Goal: Task Accomplishment & Management: Manage account settings

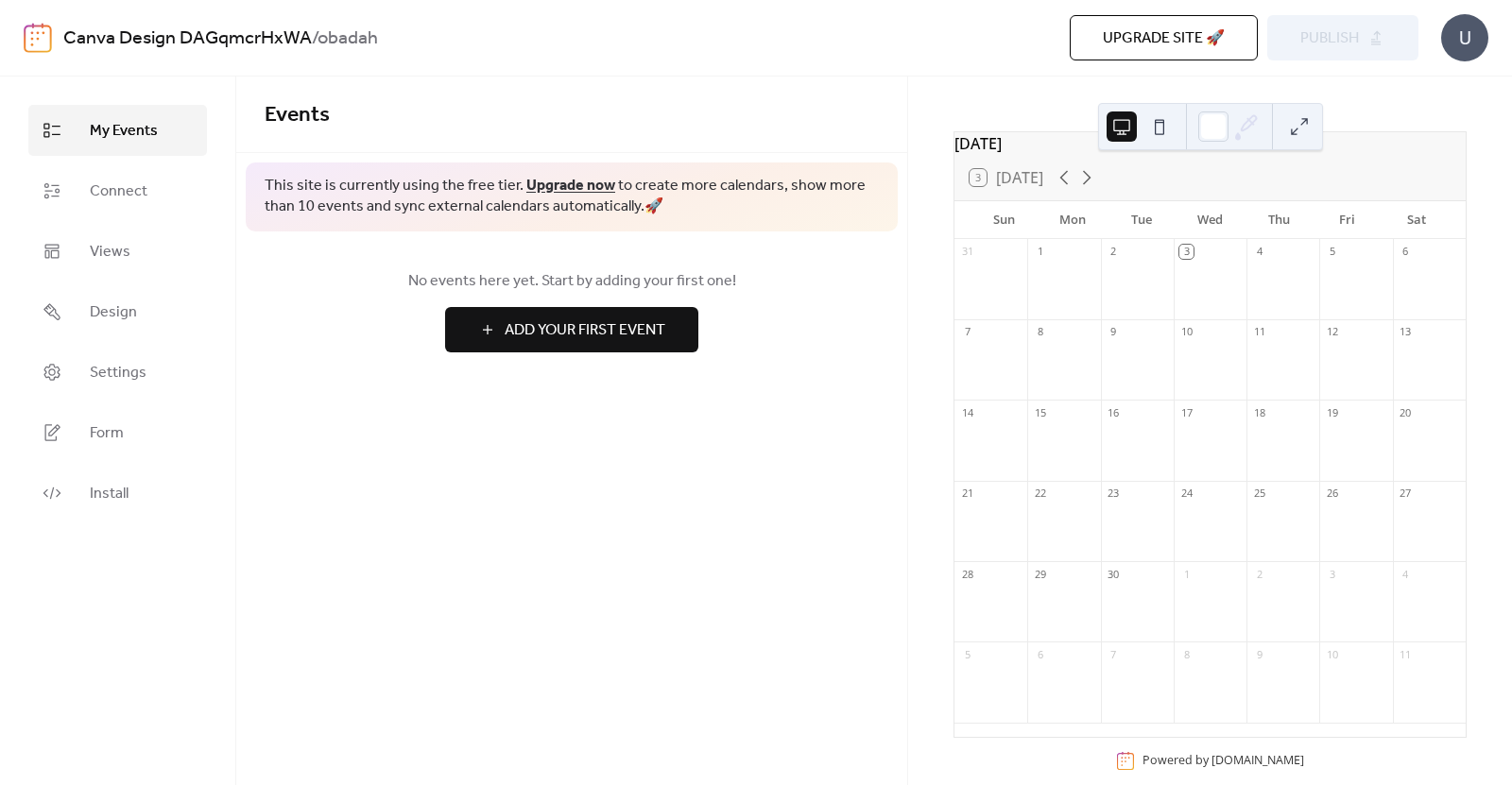
scroll to position [82, 0]
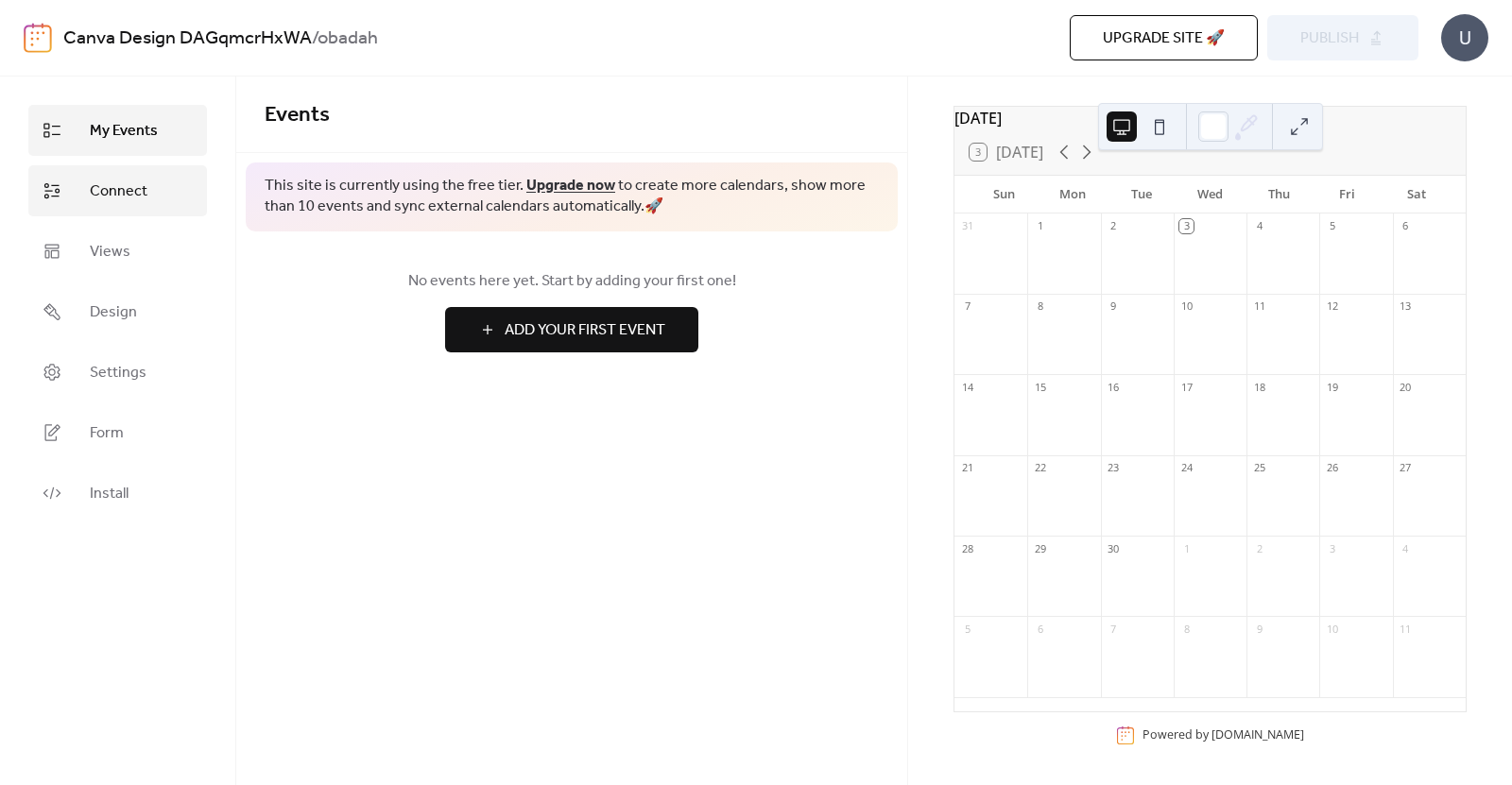
click at [131, 191] on span "Connect" at bounding box center [119, 192] width 58 height 23
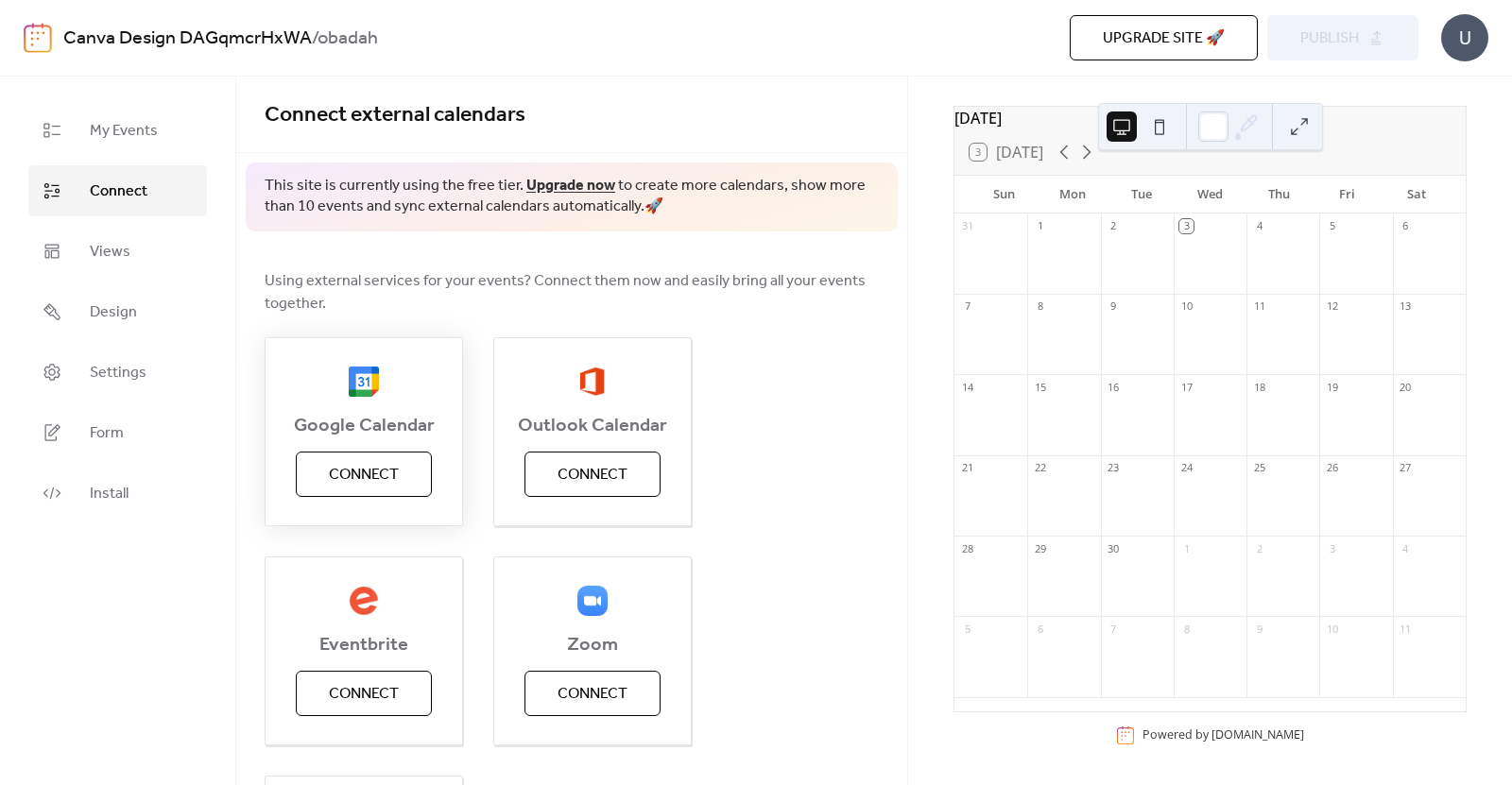
click at [360, 478] on span "Connect" at bounding box center [364, 475] width 70 height 23
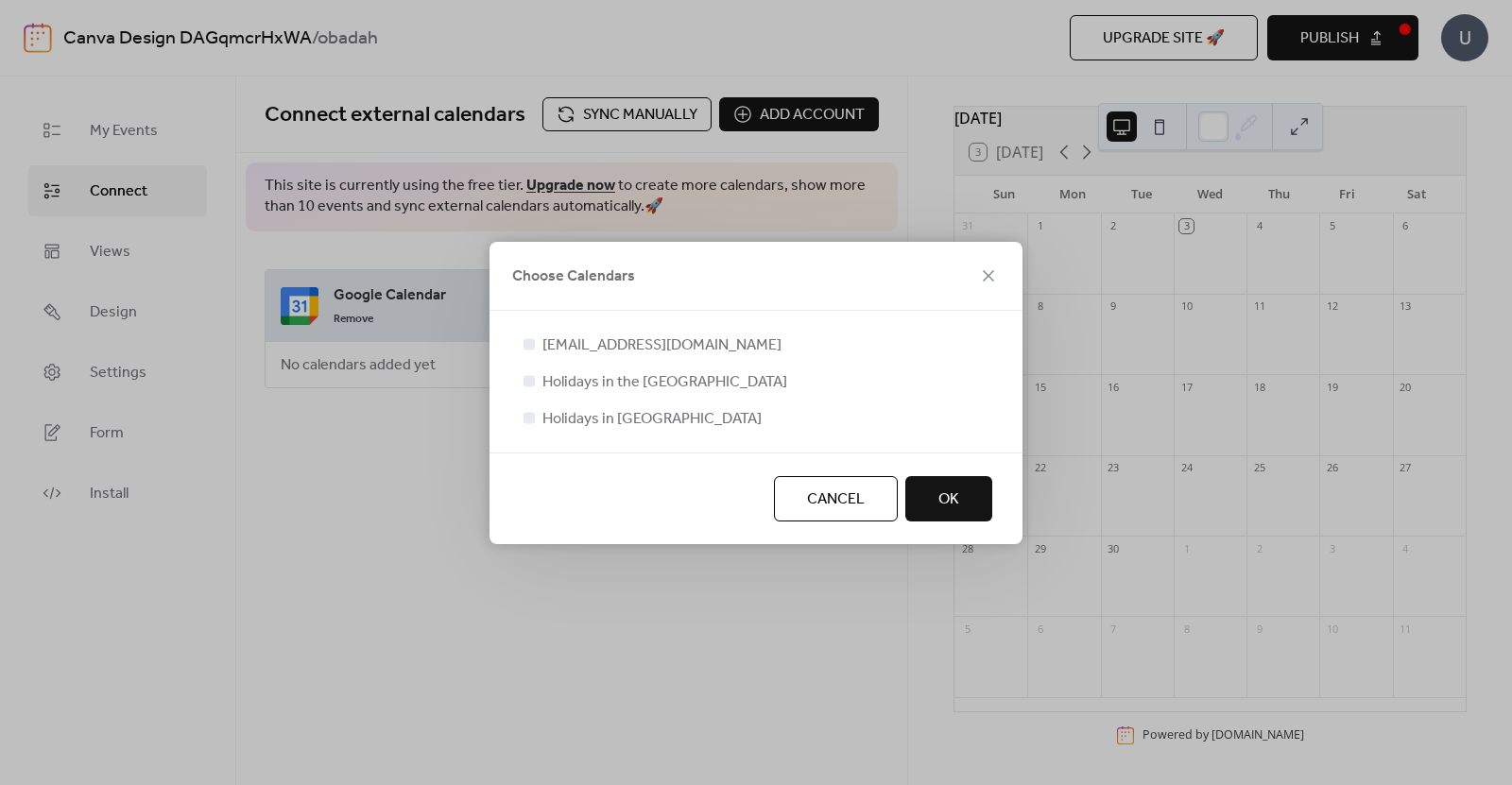
click at [933, 498] on button "OK" at bounding box center [948, 498] width 87 height 45
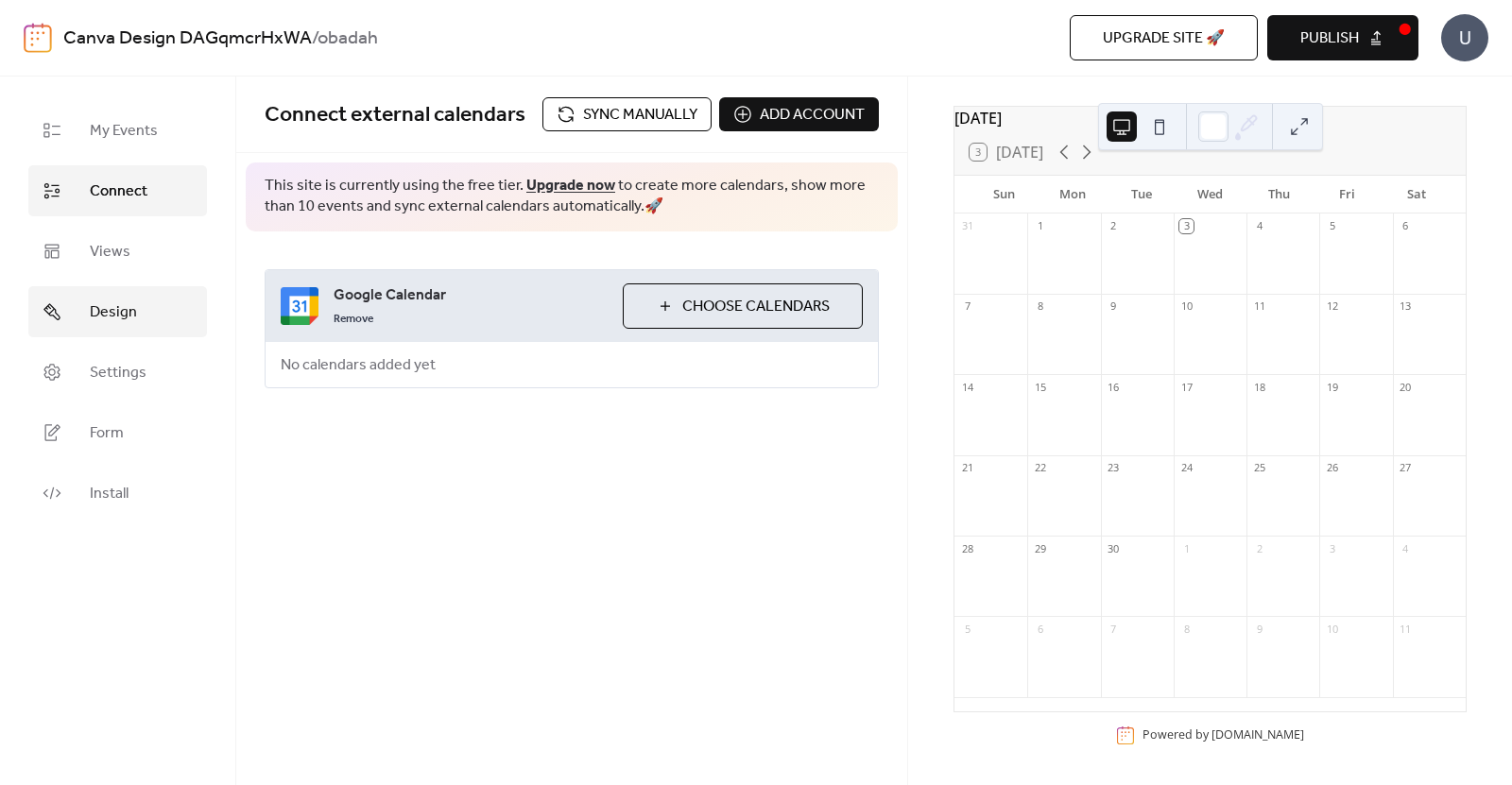
click at [113, 324] on span "Design" at bounding box center [113, 313] width 47 height 23
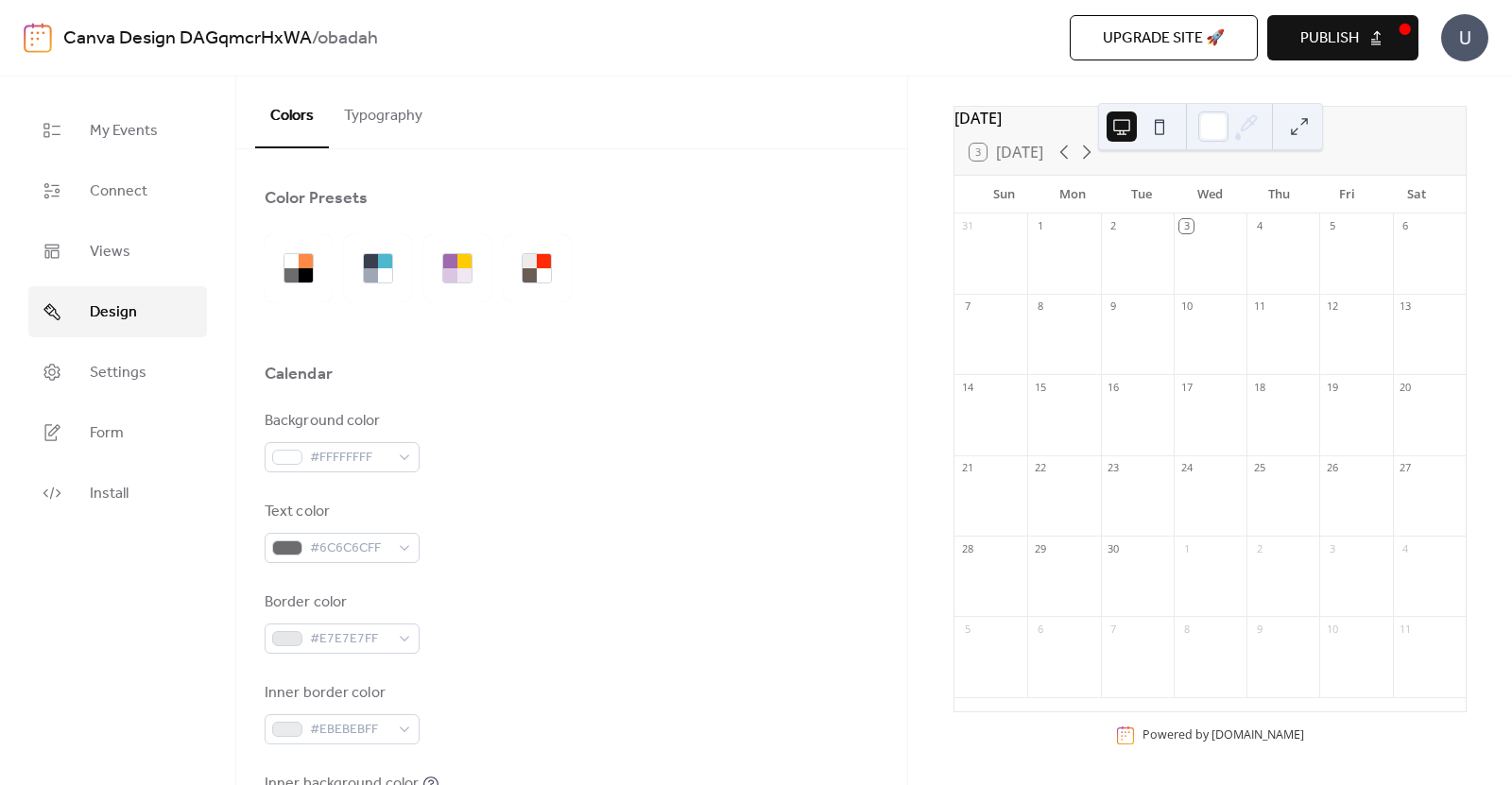
click at [1157, 132] on button at bounding box center [1159, 127] width 30 height 30
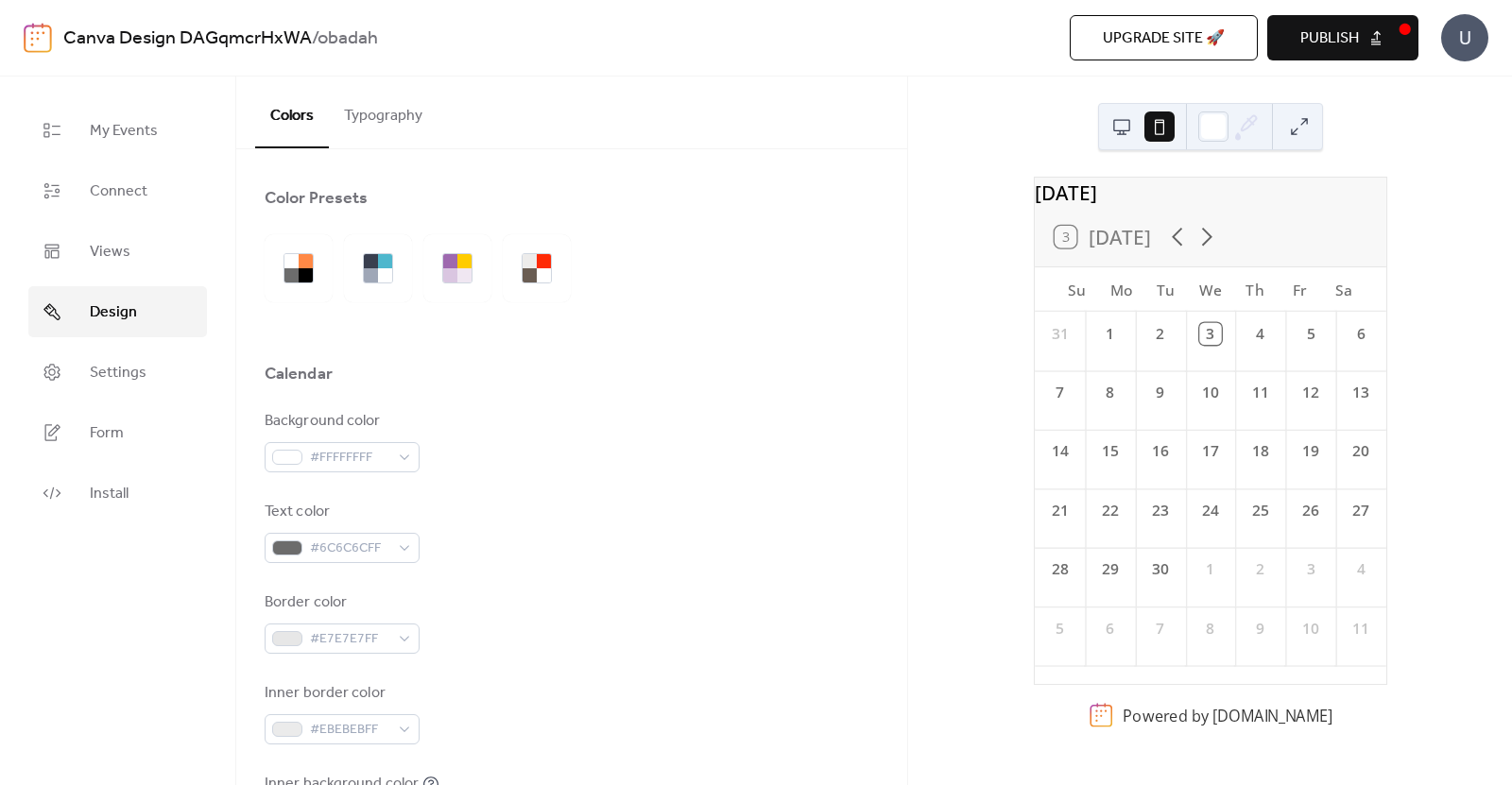
click at [1118, 133] on button at bounding box center [1122, 127] width 30 height 30
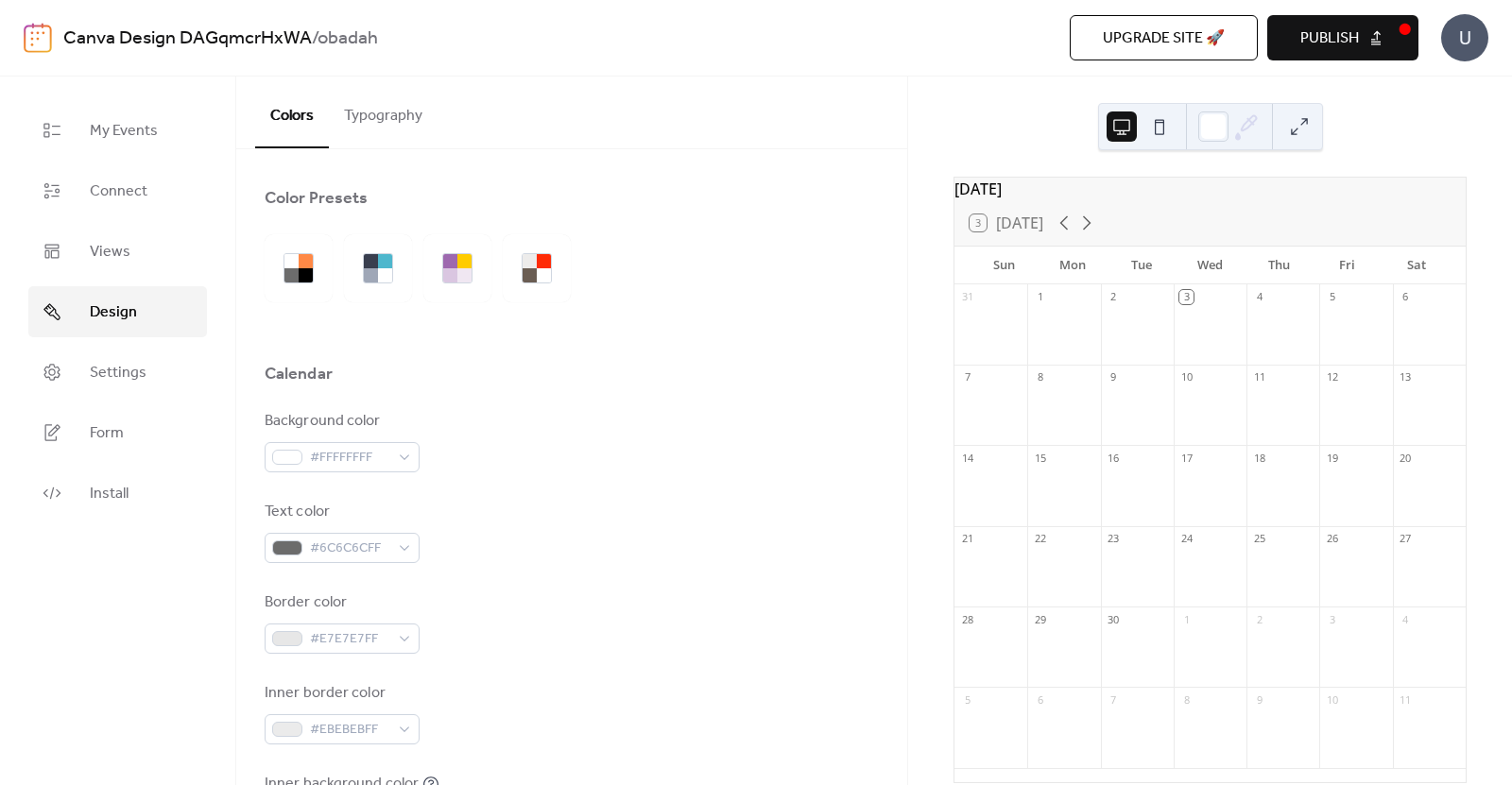
click at [1248, 126] on icon at bounding box center [1247, 123] width 15 height 15
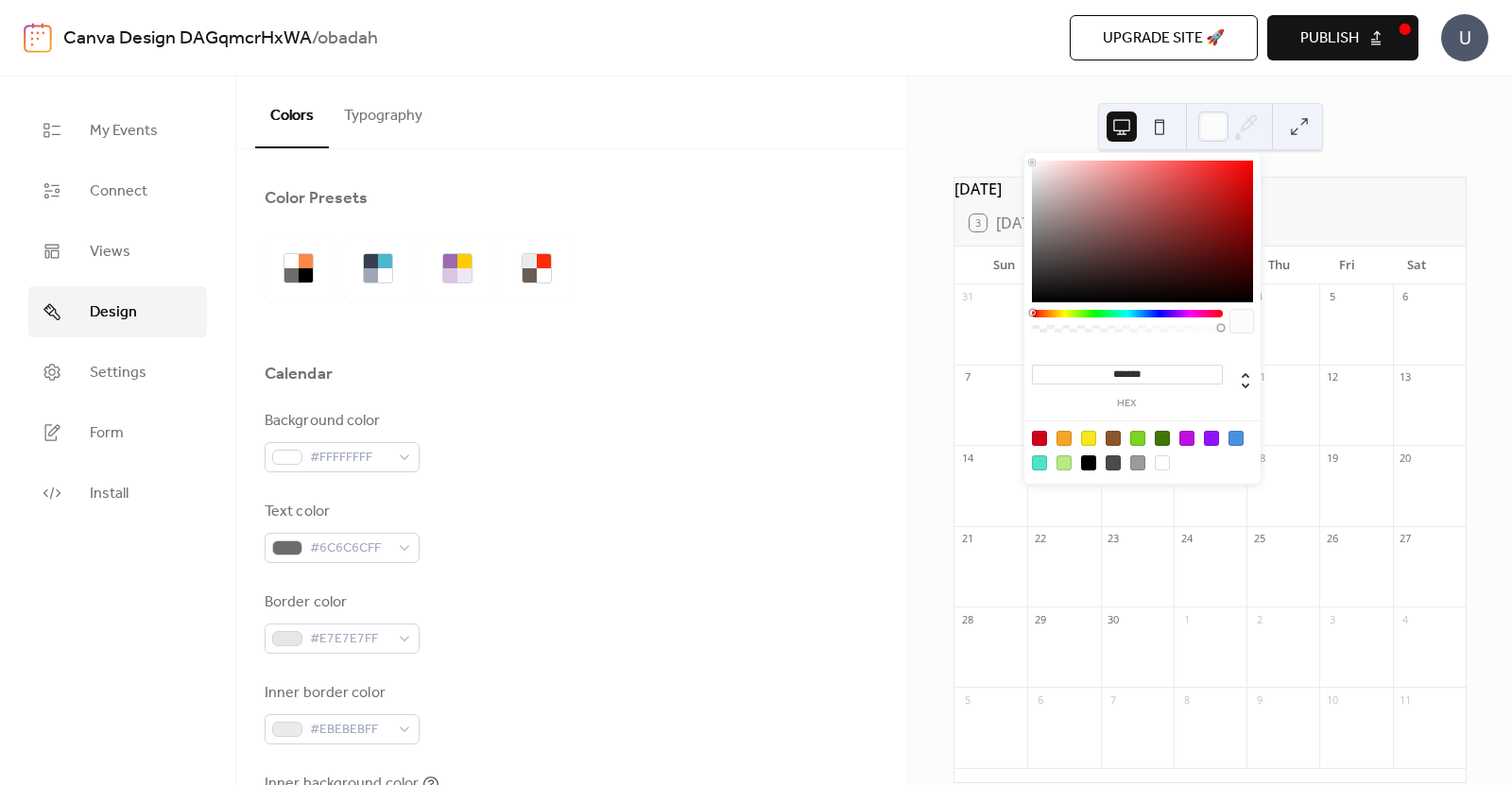
type input "*******"
drag, startPoint x: 1110, startPoint y: 250, endPoint x: 978, endPoint y: 145, distance: 168.7
click at [978, 145] on body "Canva Design DAGqmcrHxWA / obadah Upgrade site 🚀 Preview Publish U My Events Co…" at bounding box center [756, 392] width 1512 height 785
click at [1289, 129] on button at bounding box center [1299, 127] width 30 height 30
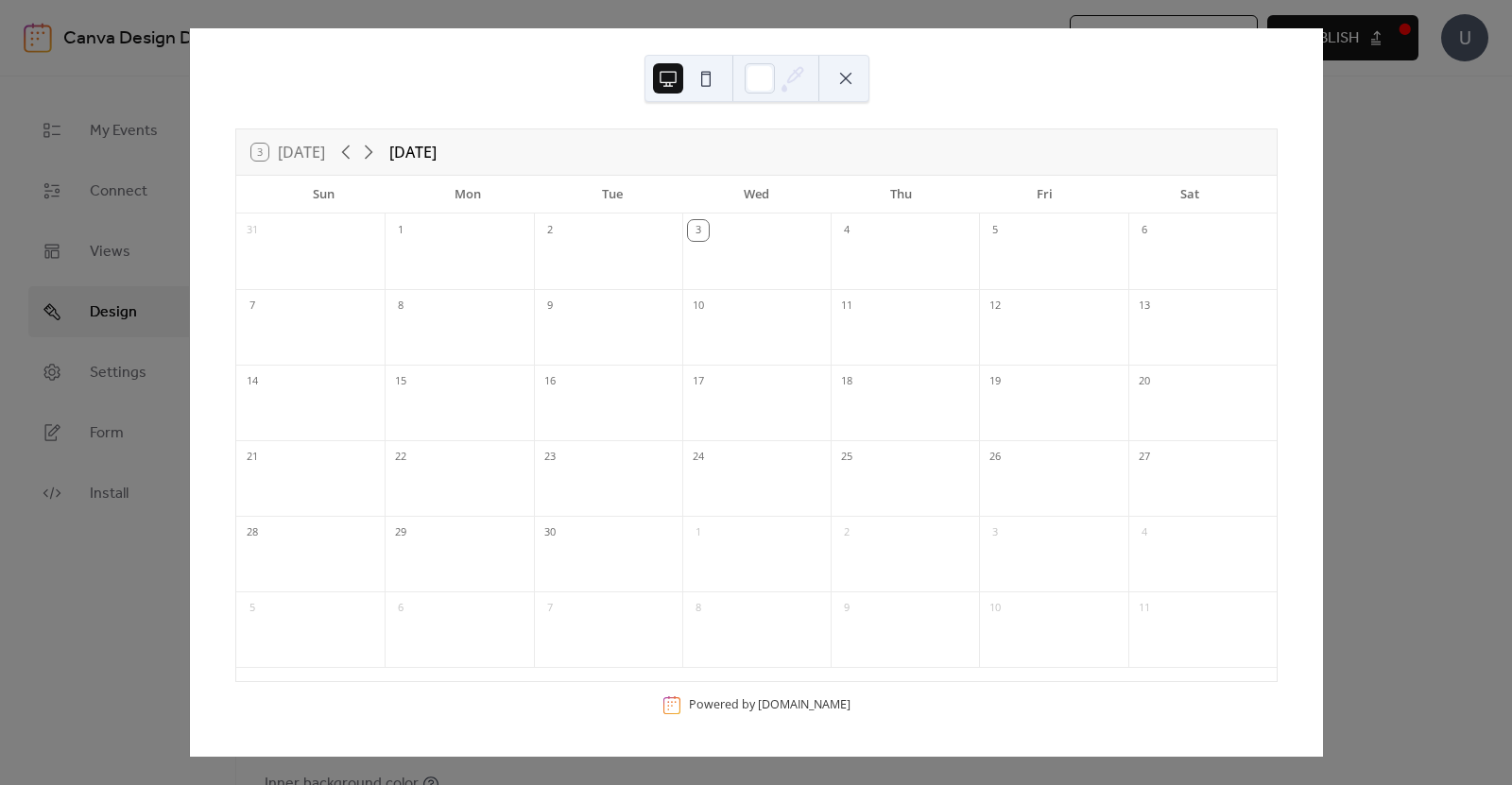
click at [566, 382] on div "16" at bounding box center [608, 380] width 149 height 30
click at [555, 382] on div "16" at bounding box center [549, 382] width 21 height 21
click at [857, 76] on button at bounding box center [846, 78] width 30 height 30
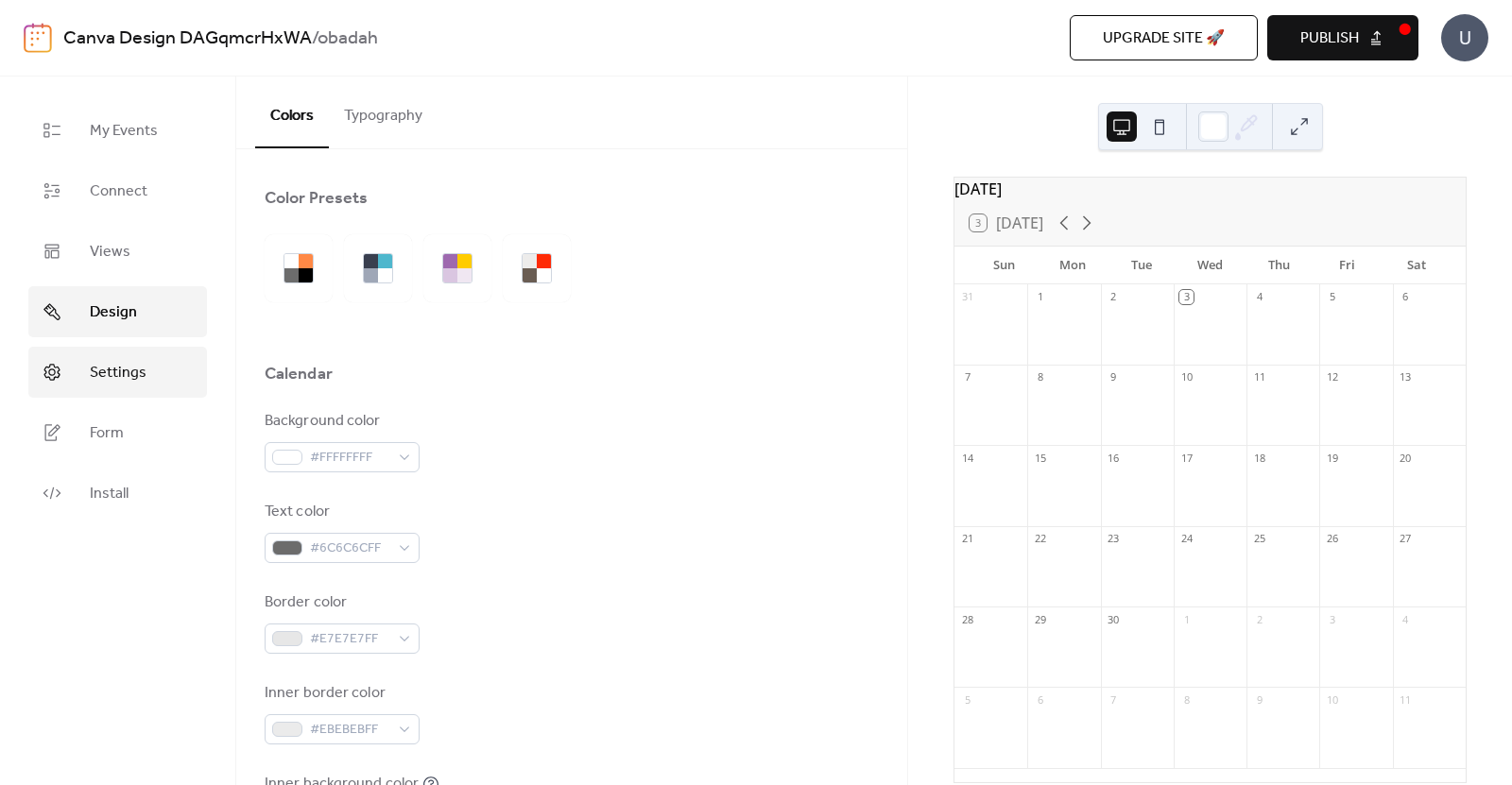
click at [141, 383] on span "Settings" at bounding box center [118, 373] width 57 height 23
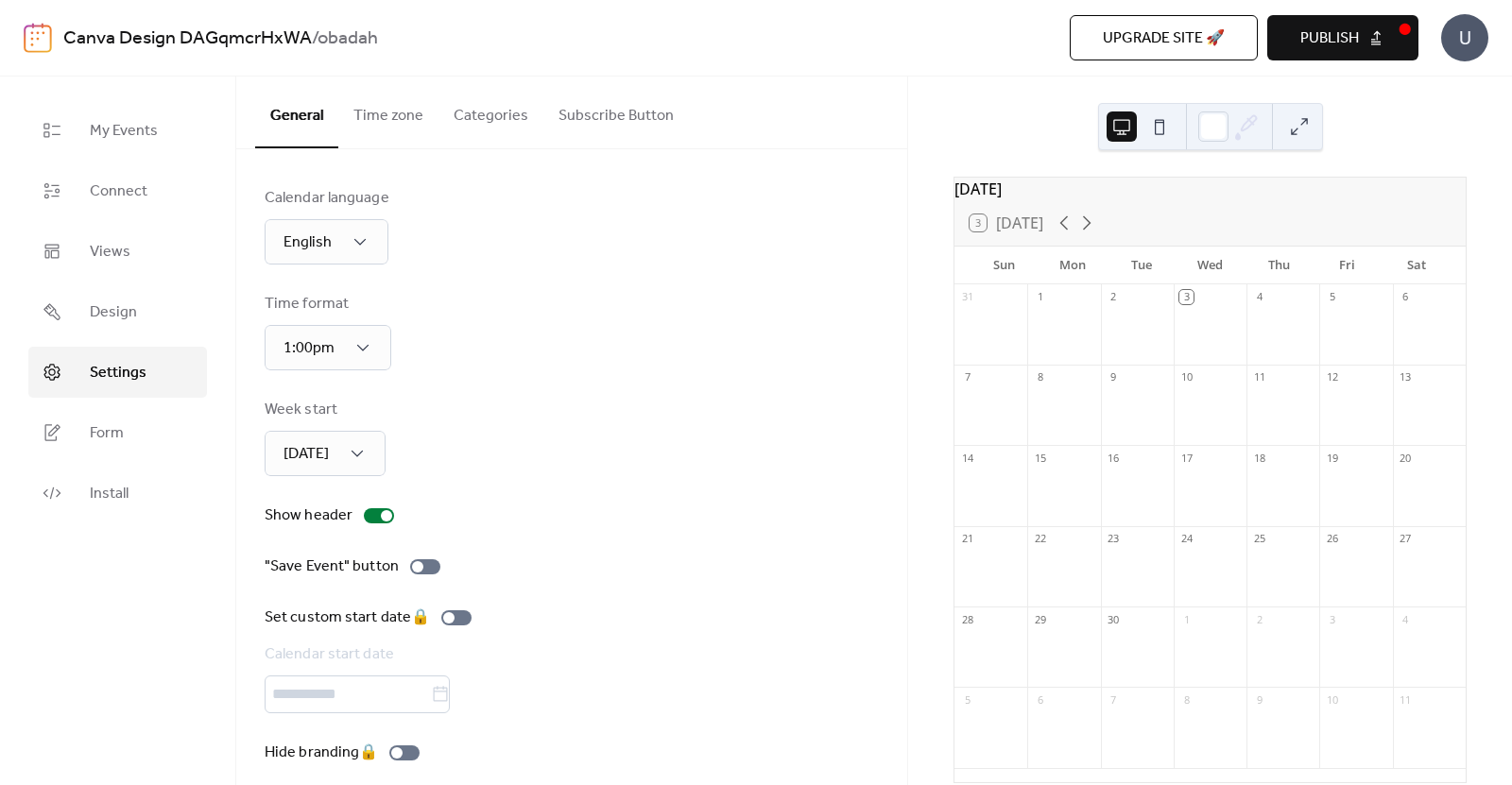
scroll to position [17, 0]
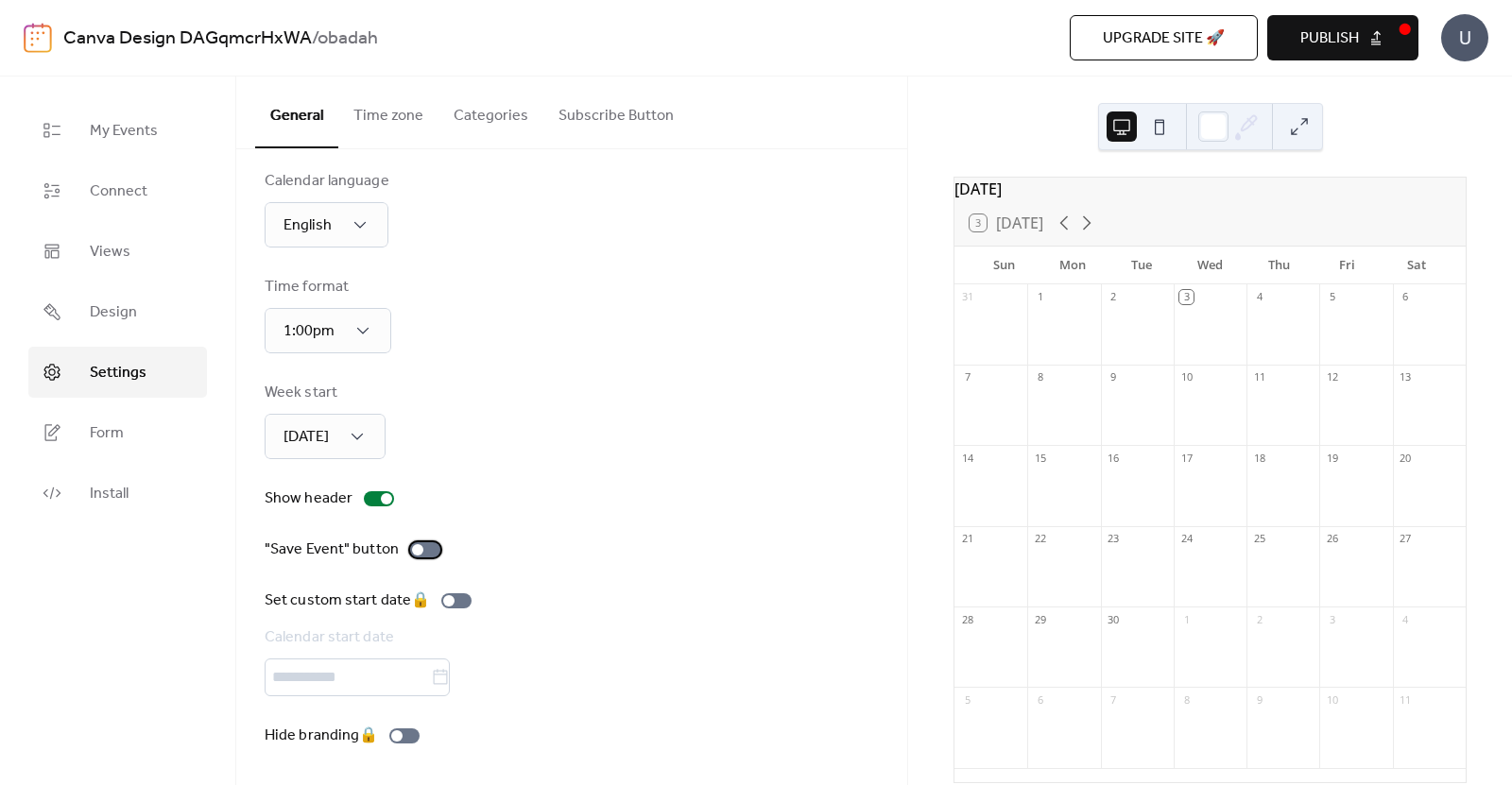
click at [429, 553] on div at bounding box center [425, 549] width 30 height 15
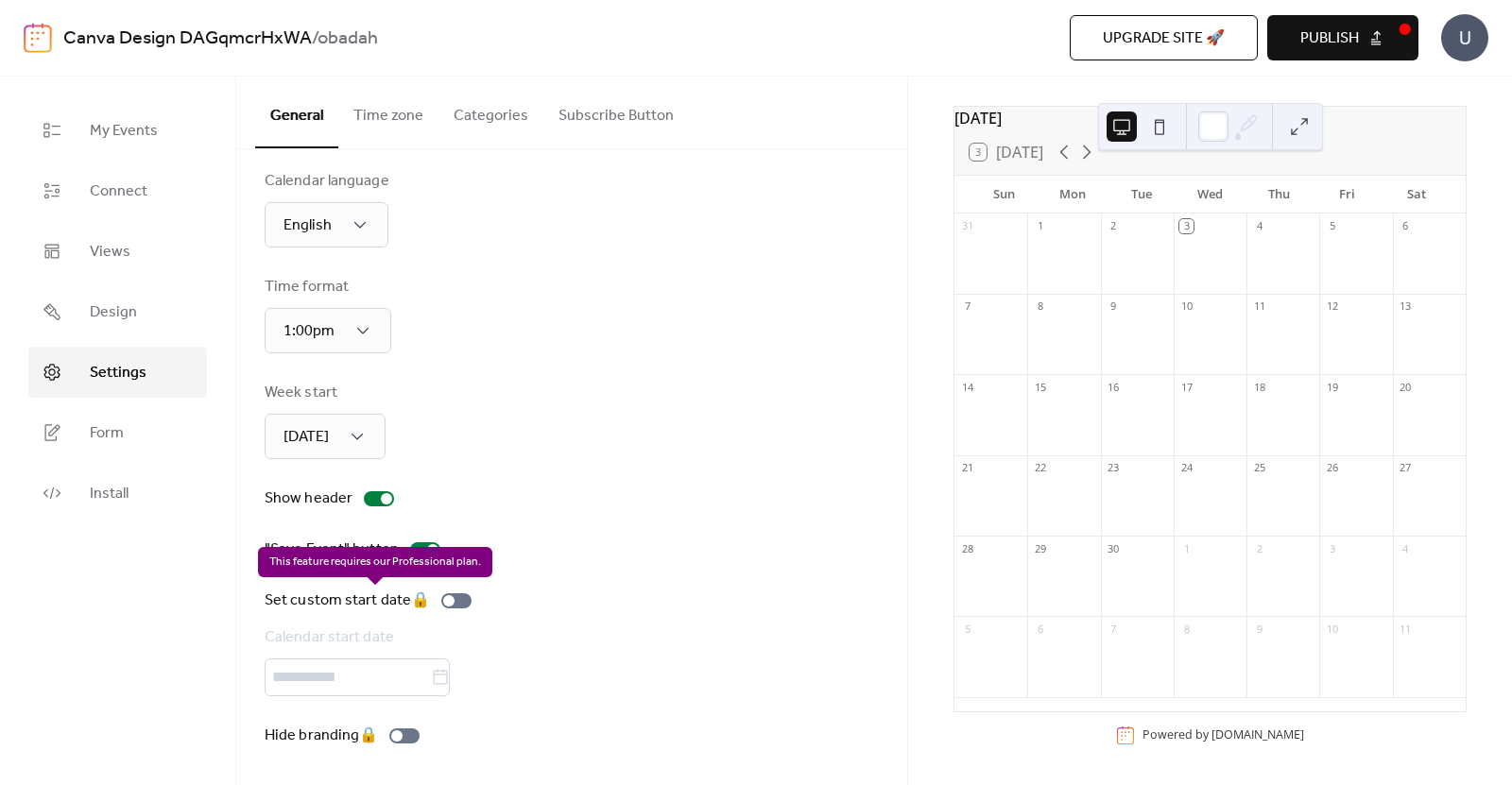
click at [461, 591] on div "Set custom start date 🔒 Calendar start date" at bounding box center [372, 642] width 215 height 107
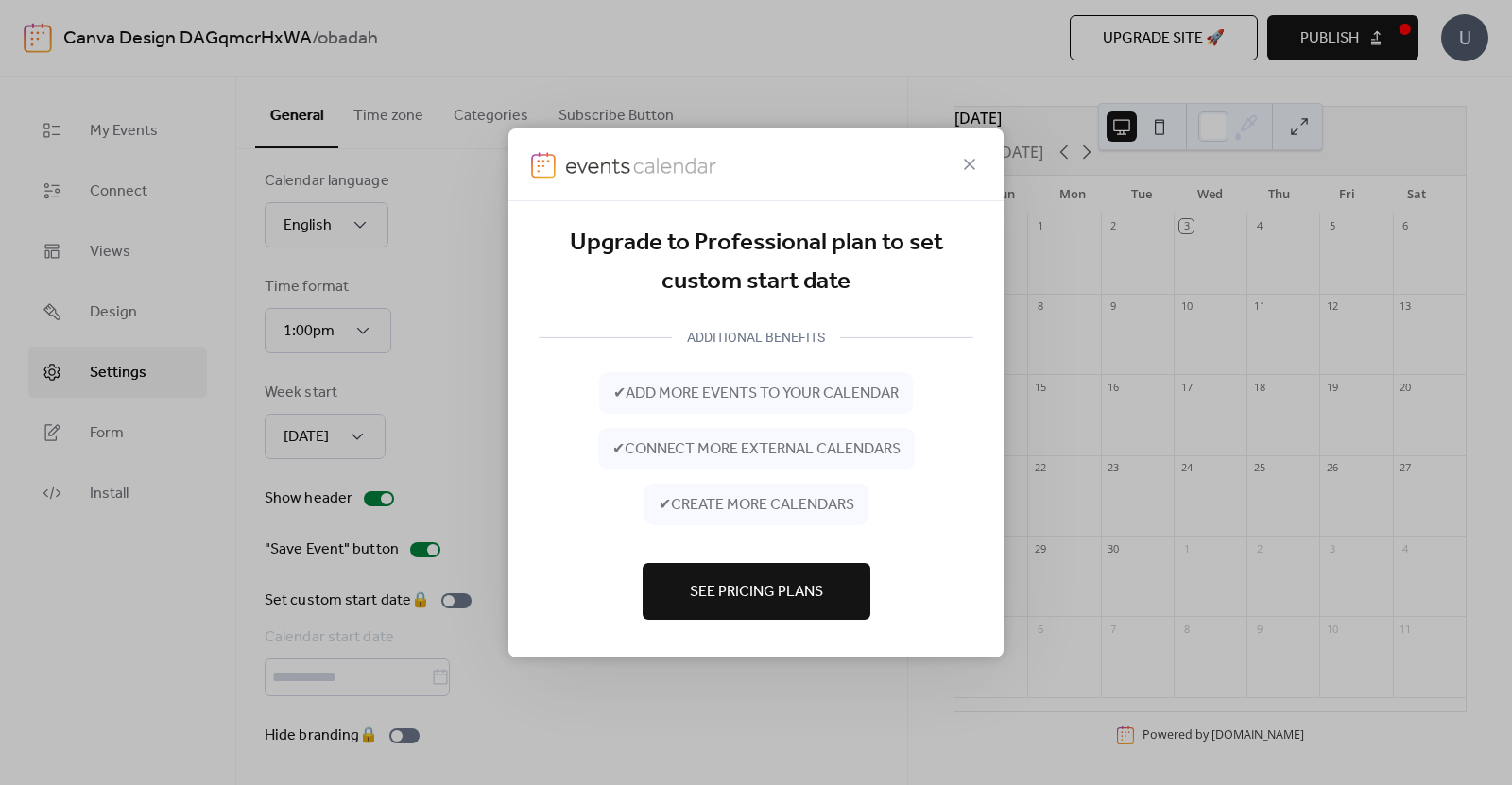
drag, startPoint x: 967, startPoint y: 152, endPoint x: 949, endPoint y: 168, distance: 24.1
click at [967, 153] on icon at bounding box center [969, 163] width 23 height 23
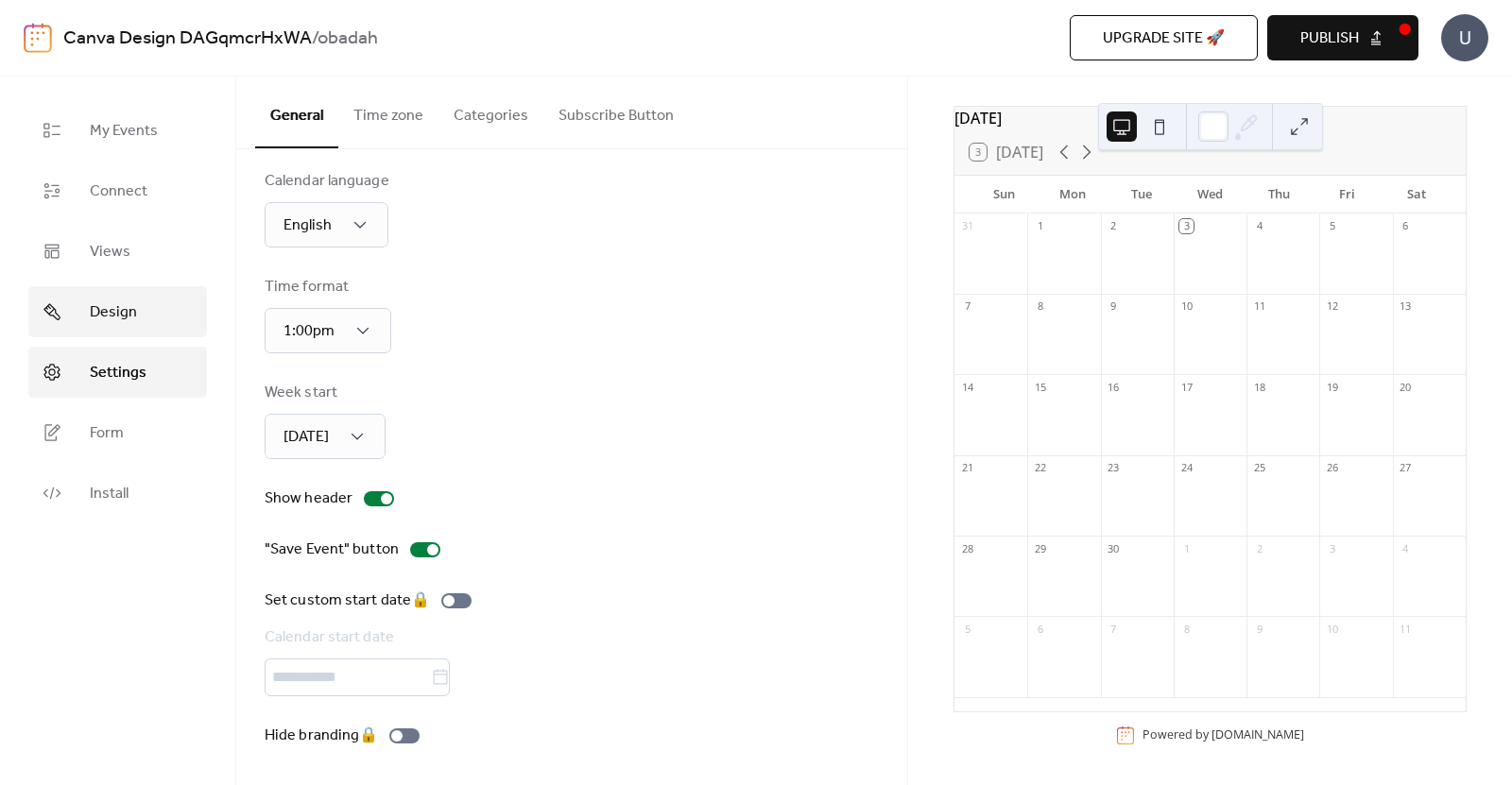
click at [99, 312] on span "Design" at bounding box center [113, 313] width 47 height 23
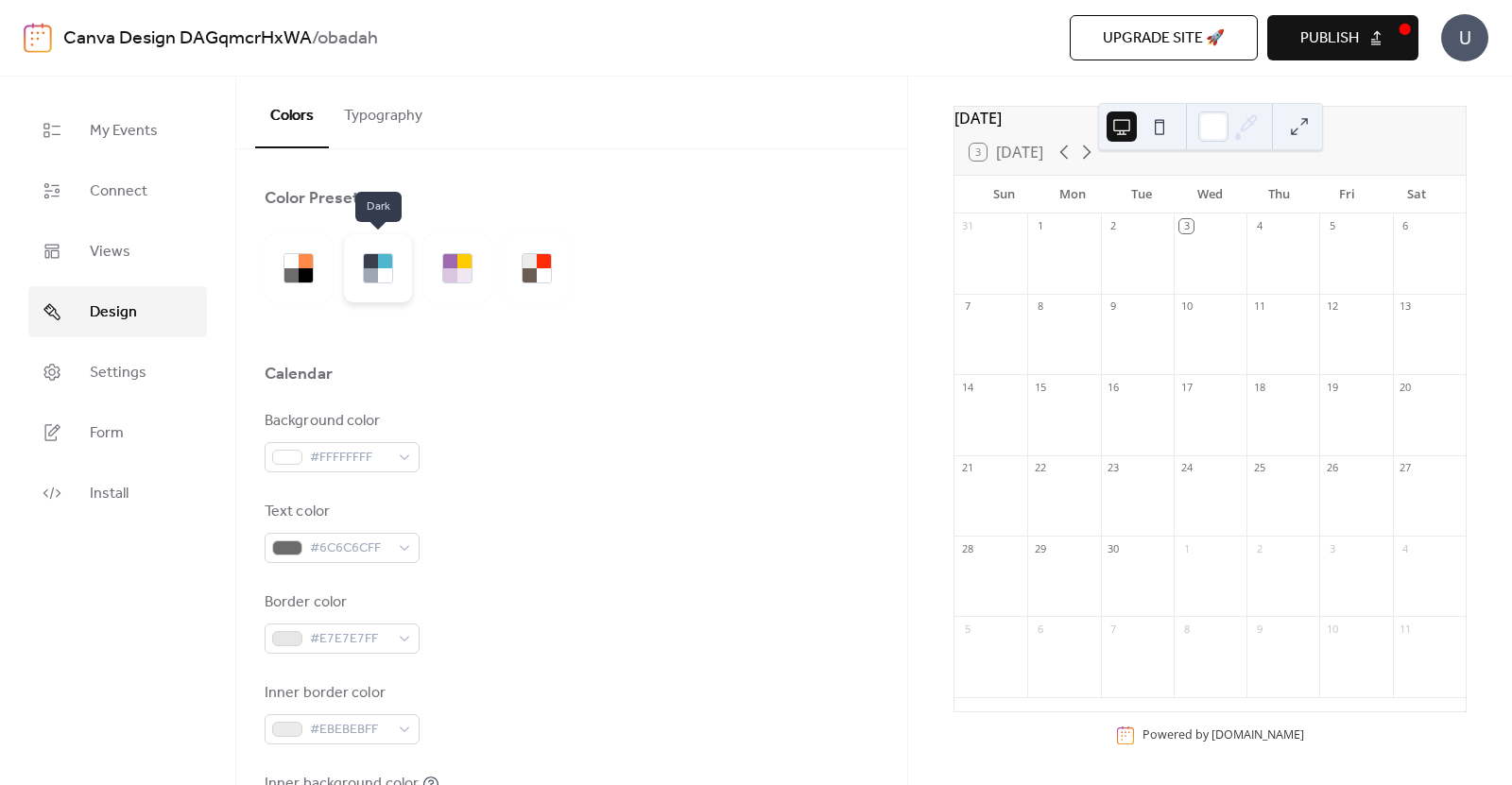
click at [364, 274] on div at bounding box center [371, 276] width 14 height 14
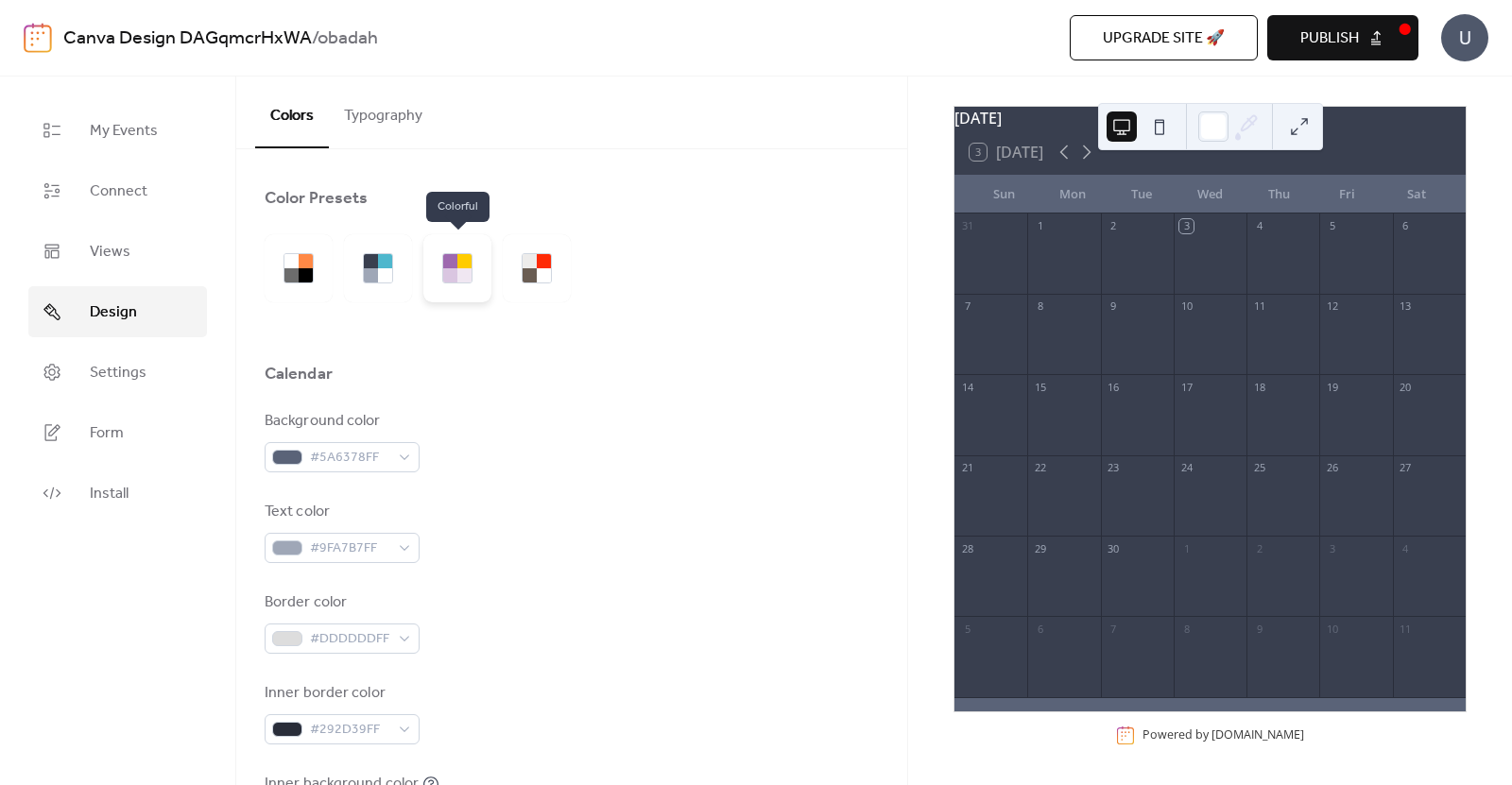
click at [453, 273] on div at bounding box center [450, 276] width 14 height 14
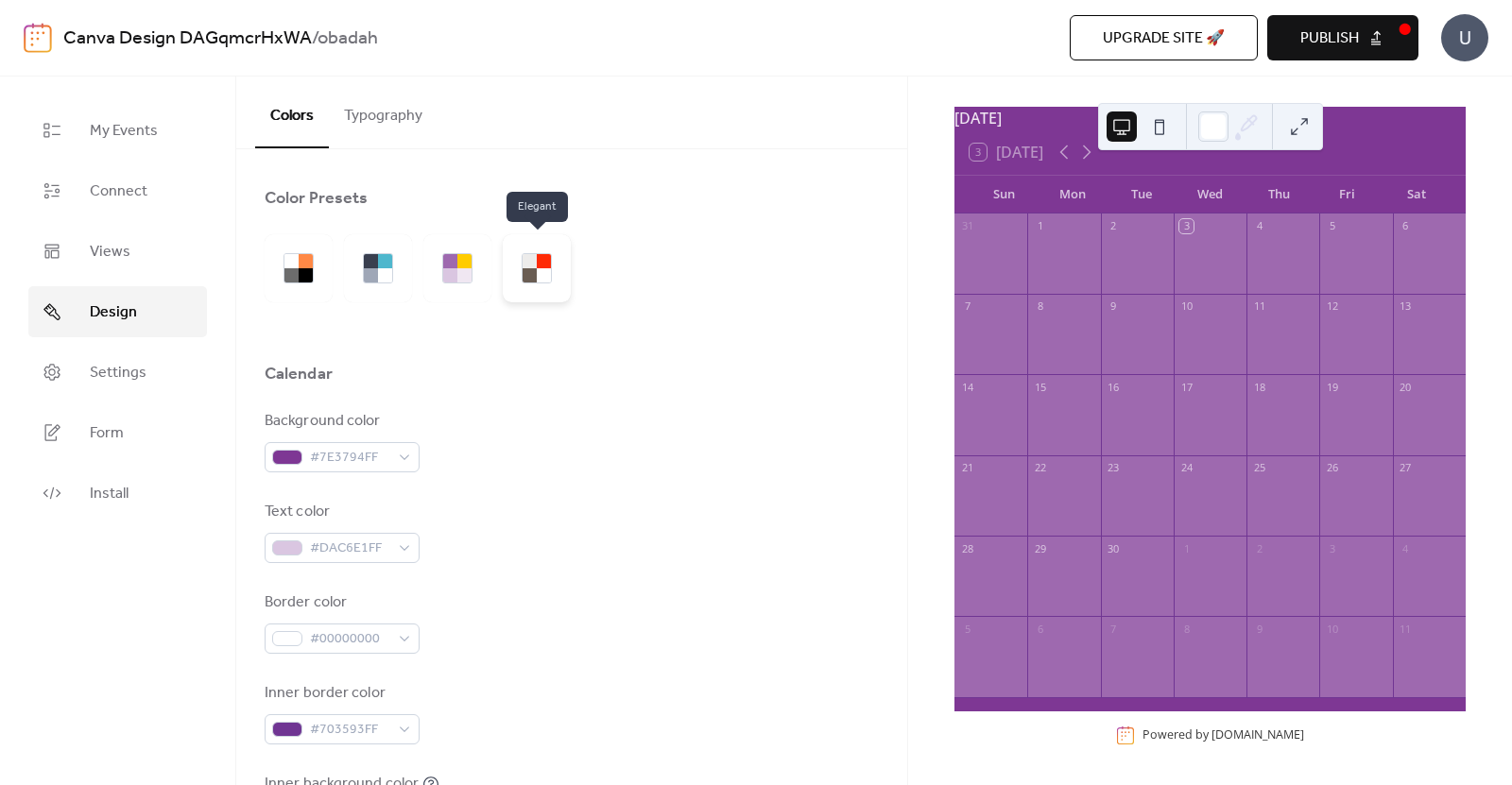
click at [539, 269] on div at bounding box center [543, 276] width 14 height 14
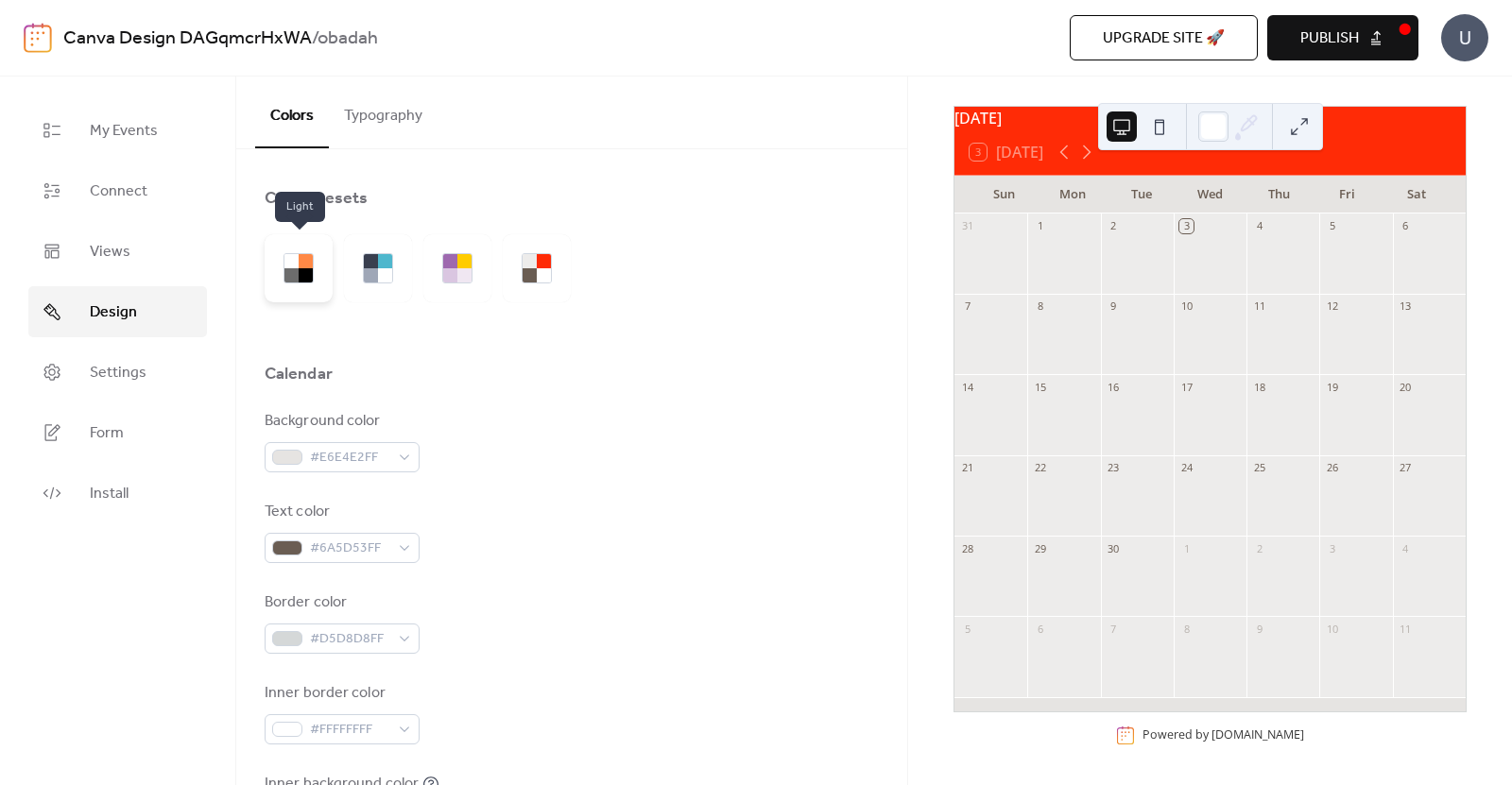
click at [300, 272] on div at bounding box center [306, 276] width 14 height 14
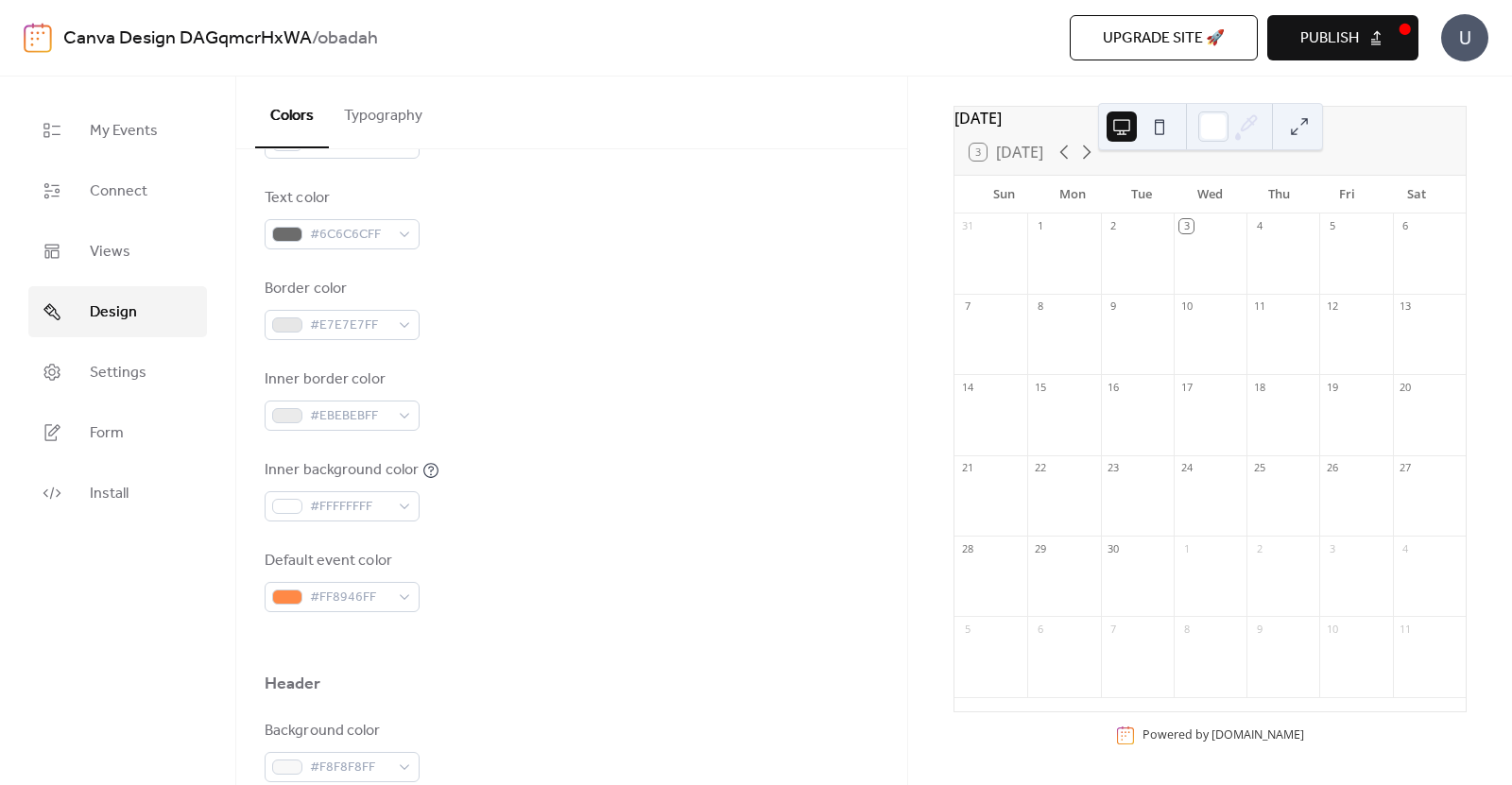
scroll to position [315, 0]
click at [399, 575] on div "Default event color #FF8946FF" at bounding box center [342, 580] width 155 height 62
click at [396, 593] on div "#FF8946FF" at bounding box center [342, 596] width 155 height 30
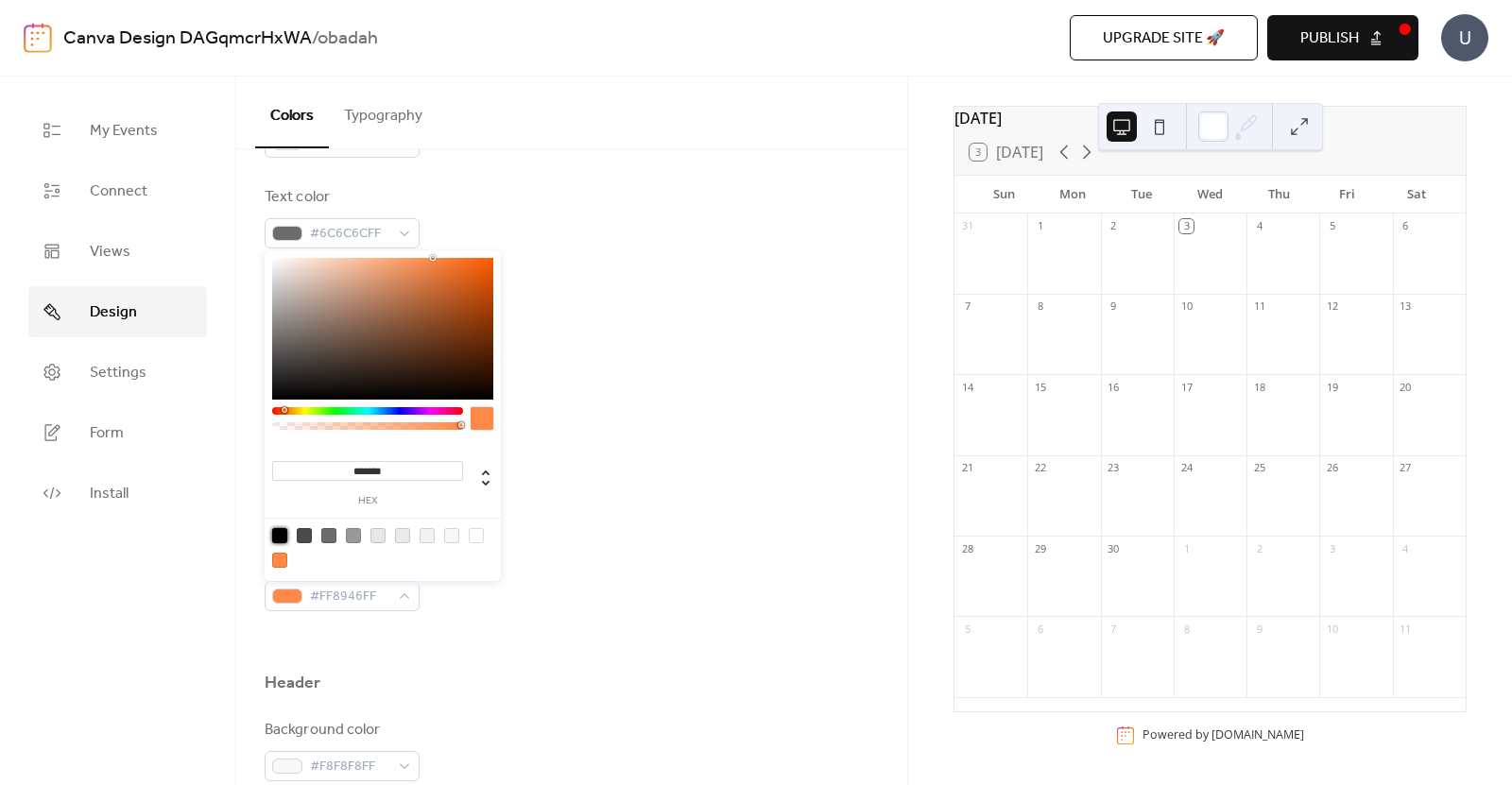
click at [280, 532] on div at bounding box center [279, 535] width 15 height 15
type input "*******"
drag, startPoint x: 553, startPoint y: 266, endPoint x: 719, endPoint y: 147, distance: 204.2
click at [712, 137] on body "Canva Design DAGqmcrHxWA / obadah Upgrade site 🚀 Preview Publish U My Events Co…" at bounding box center [756, 392] width 1512 height 785
click at [697, 343] on div "Background color #FFFFFFFF Text color #6C6C6CFF Border color #E7E7E7FF Inner bo…" at bounding box center [571, 354] width 614 height 516
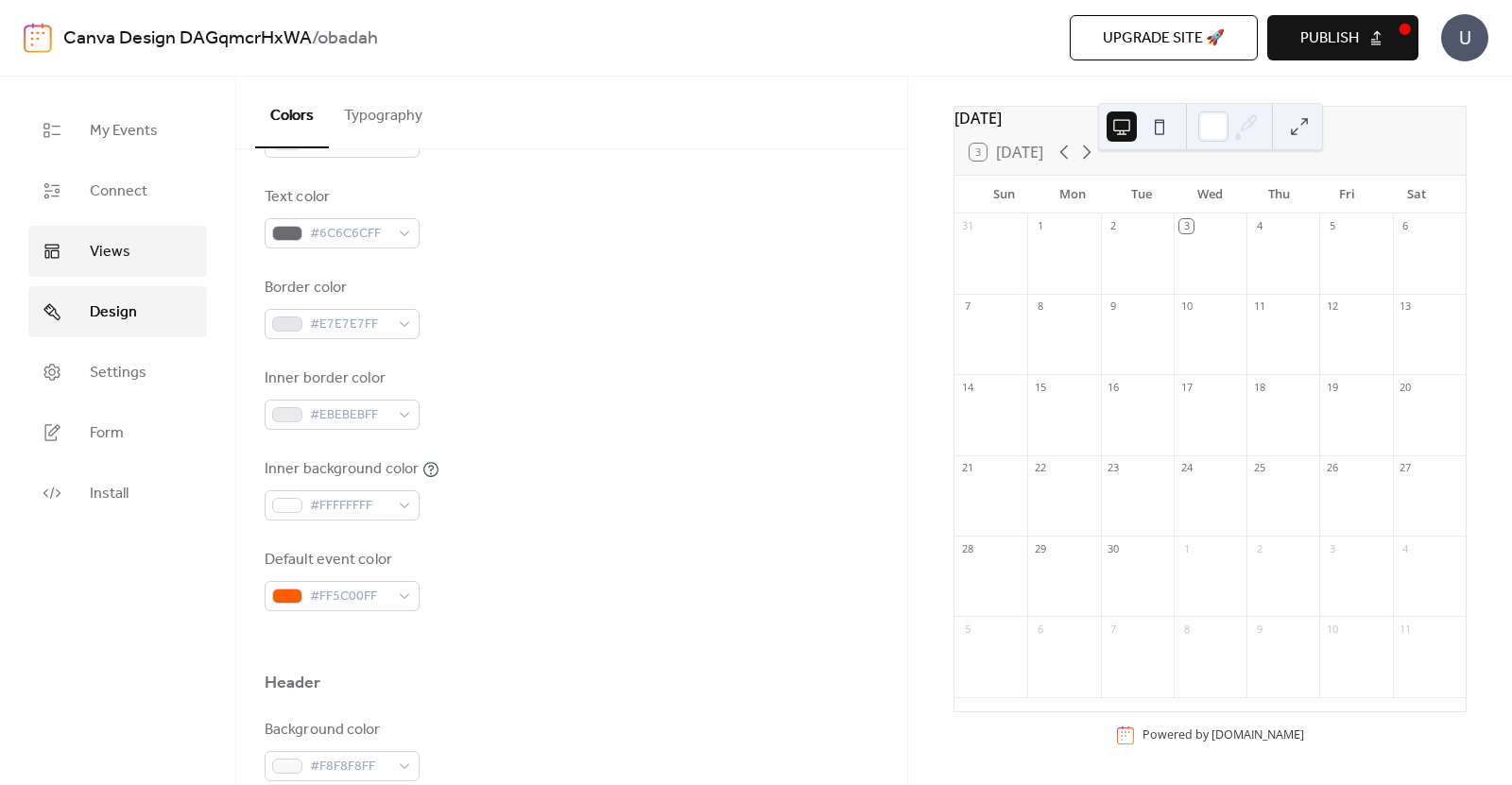
click at [99, 243] on span "Views" at bounding box center [110, 252] width 41 height 23
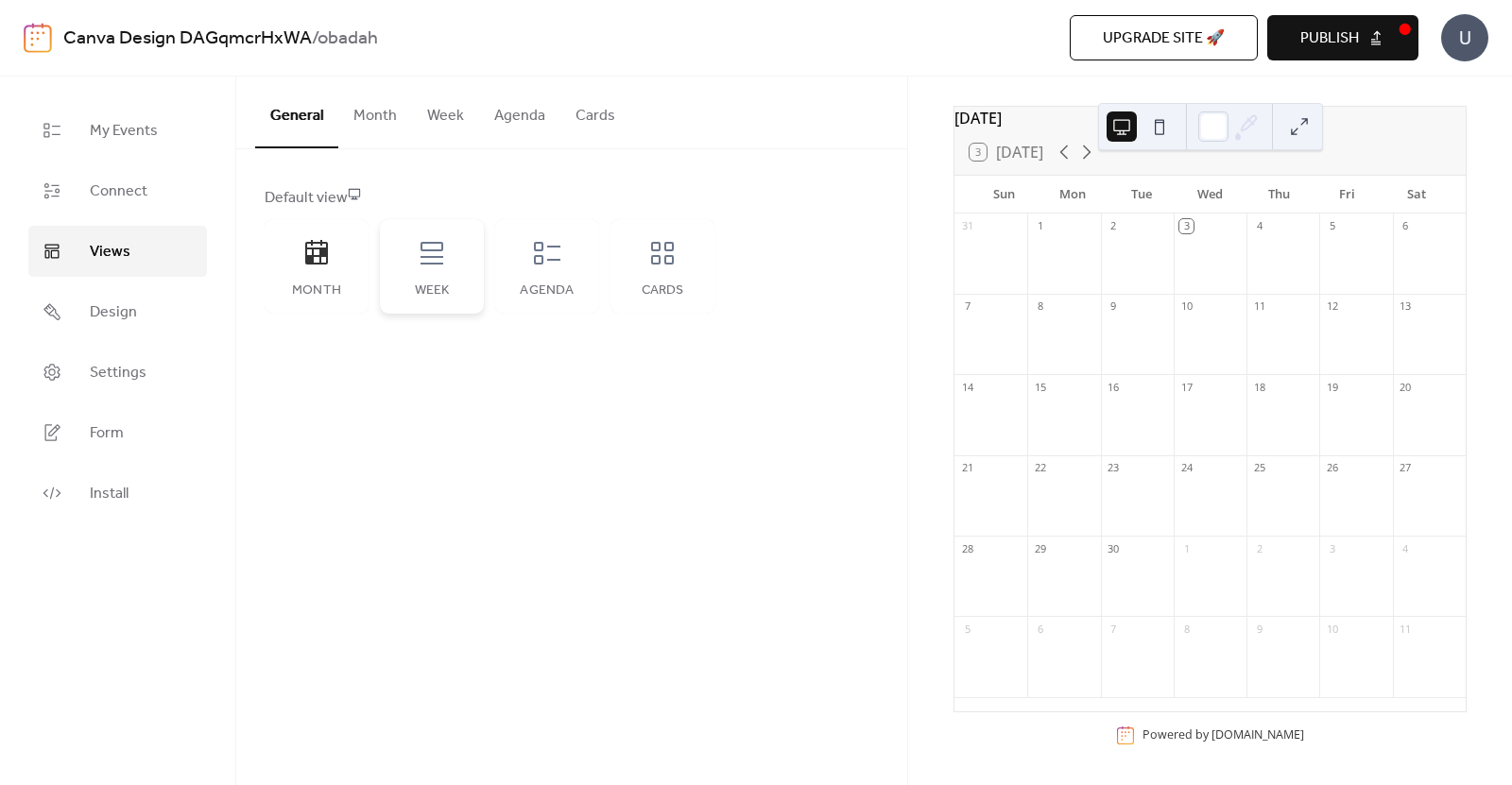
click at [424, 257] on icon at bounding box center [431, 253] width 23 height 23
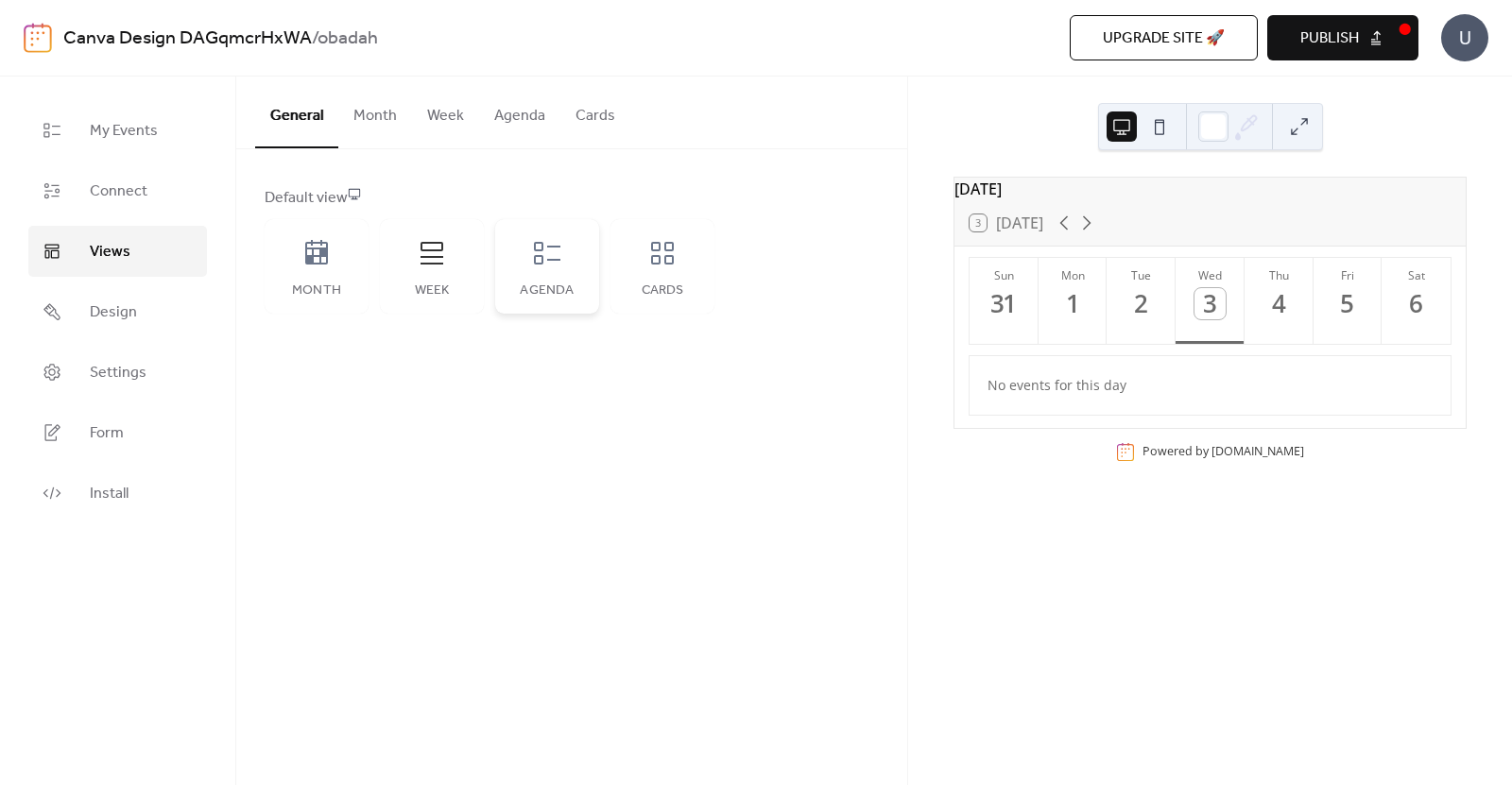
click at [542, 265] on icon at bounding box center [547, 253] width 30 height 30
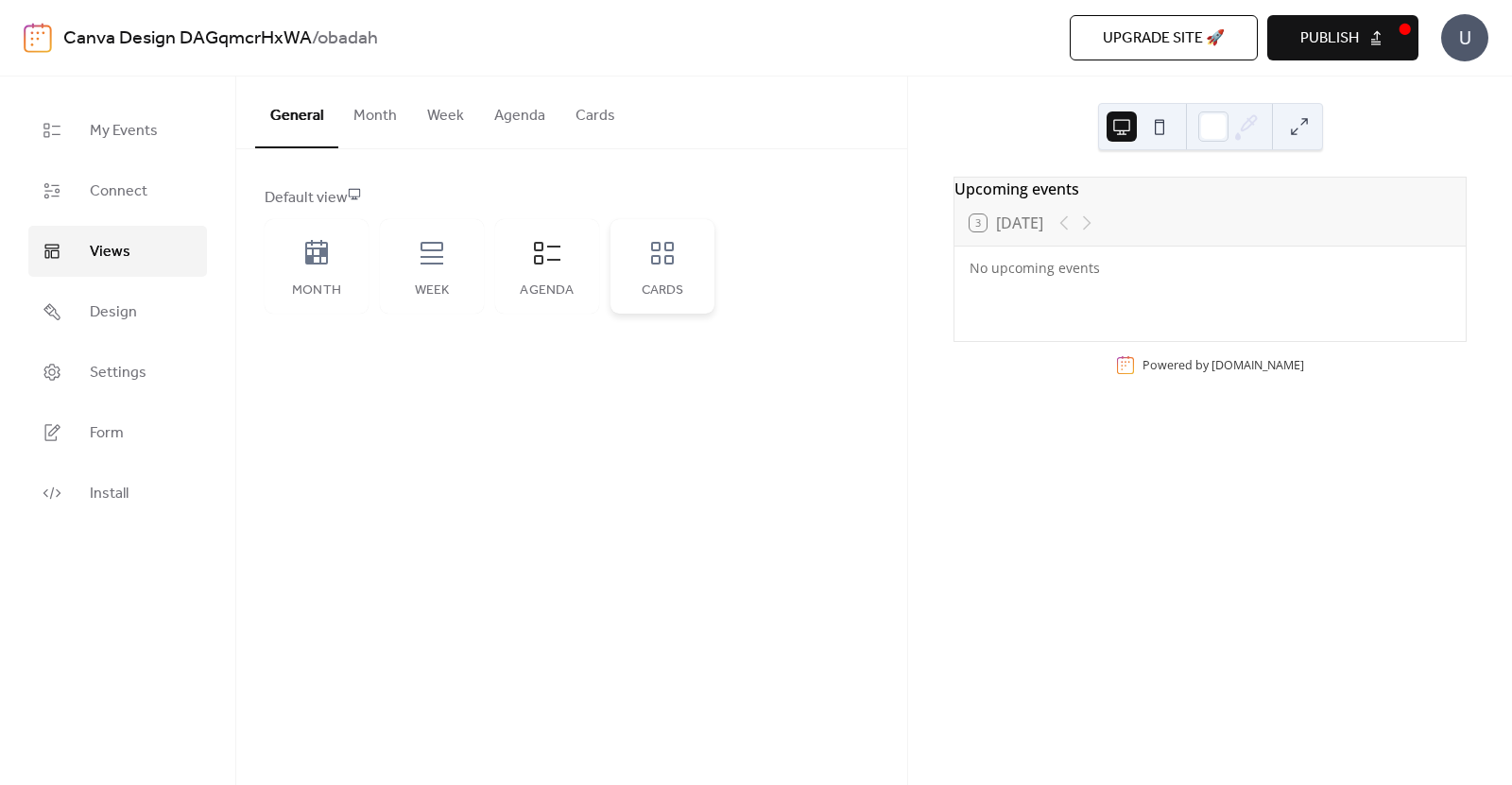
click at [652, 232] on div "Cards" at bounding box center [662, 266] width 104 height 95
click at [304, 262] on icon at bounding box center [317, 253] width 30 height 30
click at [382, 121] on button "Month" at bounding box center [376, 112] width 74 height 70
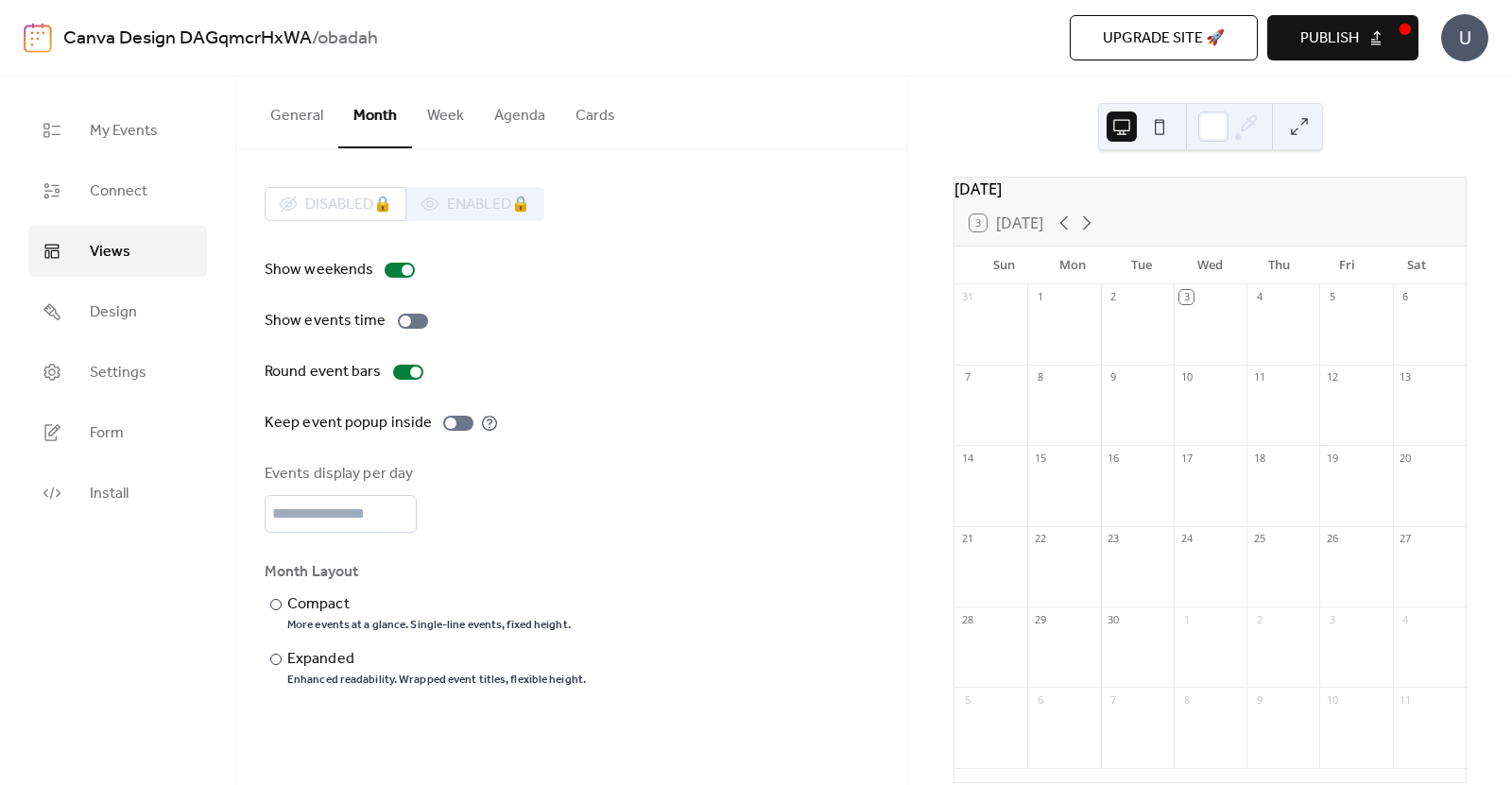
click at [468, 108] on button "Week" at bounding box center [444, 112] width 67 height 70
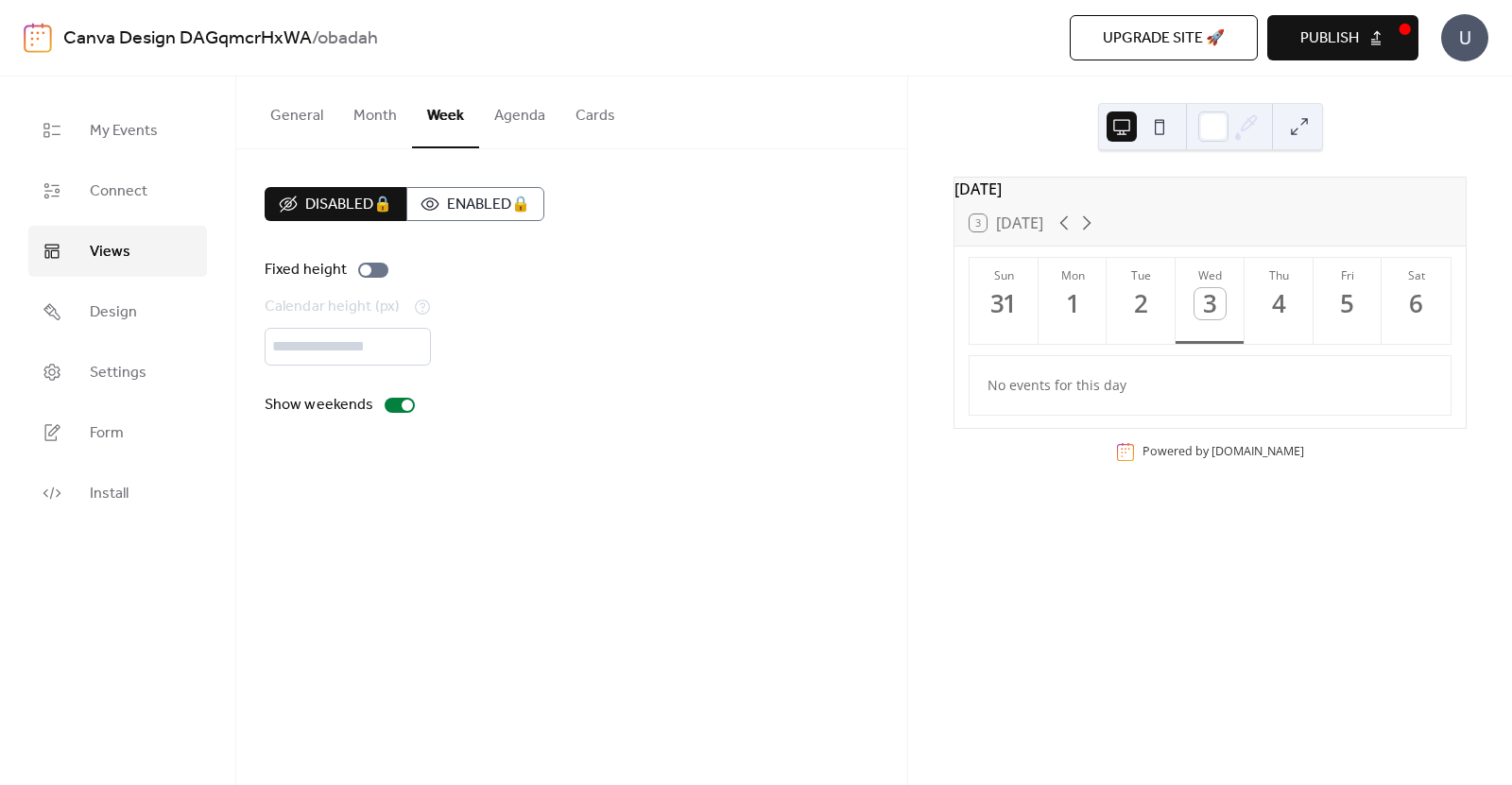
click at [290, 117] on button "General" at bounding box center [296, 112] width 83 height 70
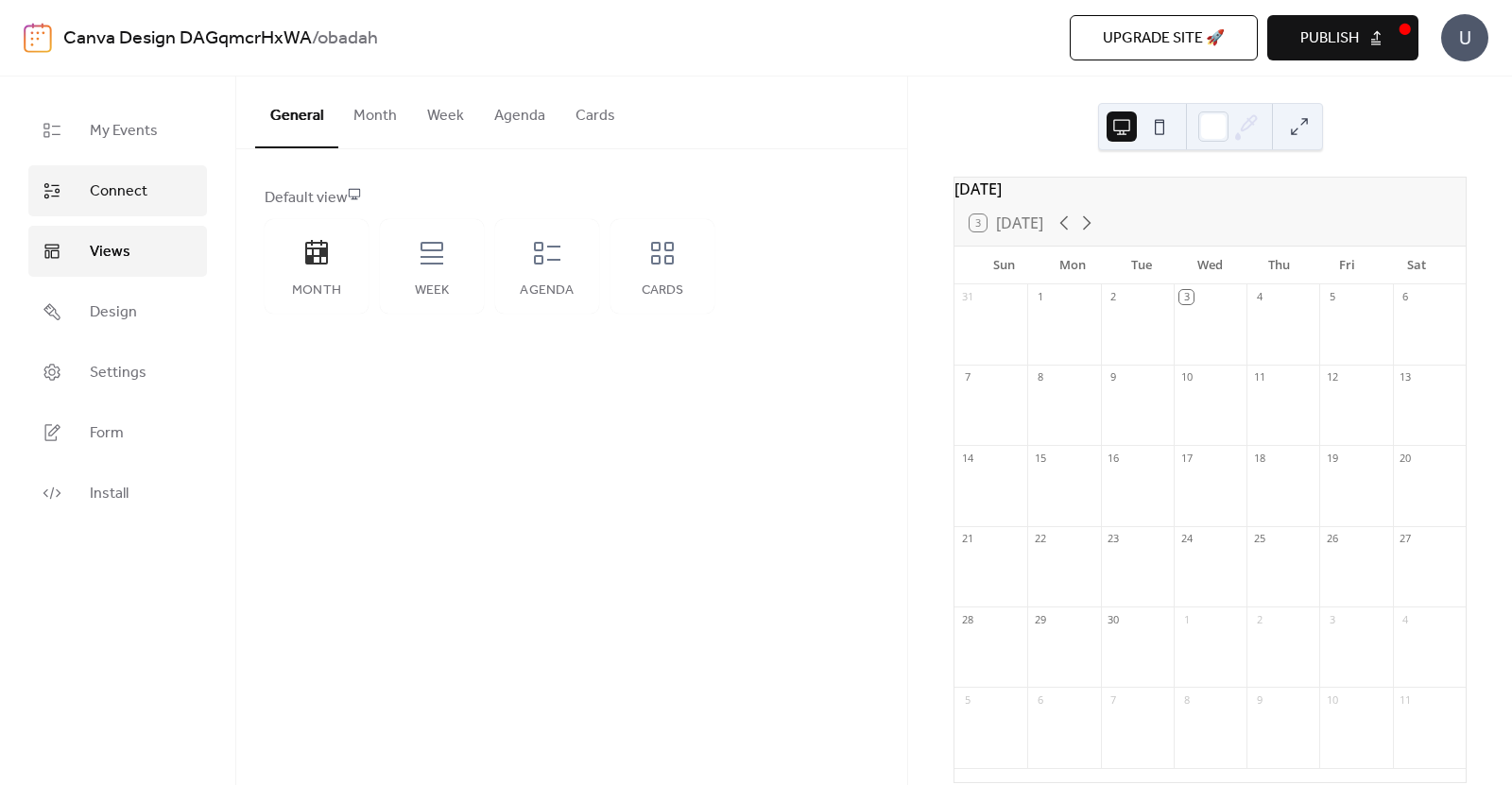
click at [124, 194] on span "Connect" at bounding box center [119, 192] width 58 height 23
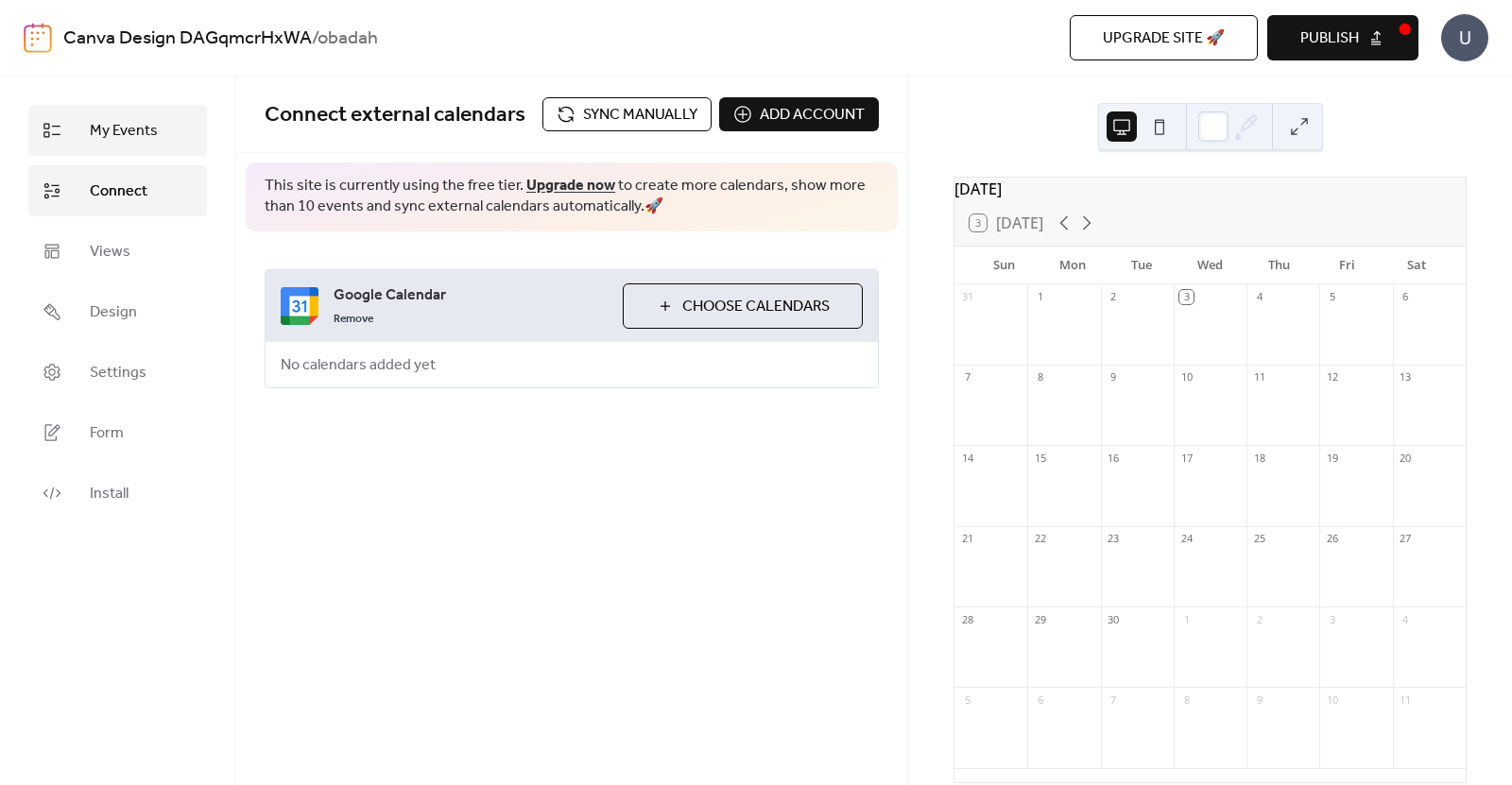
click at [117, 126] on span "My Events" at bounding box center [124, 131] width 68 height 23
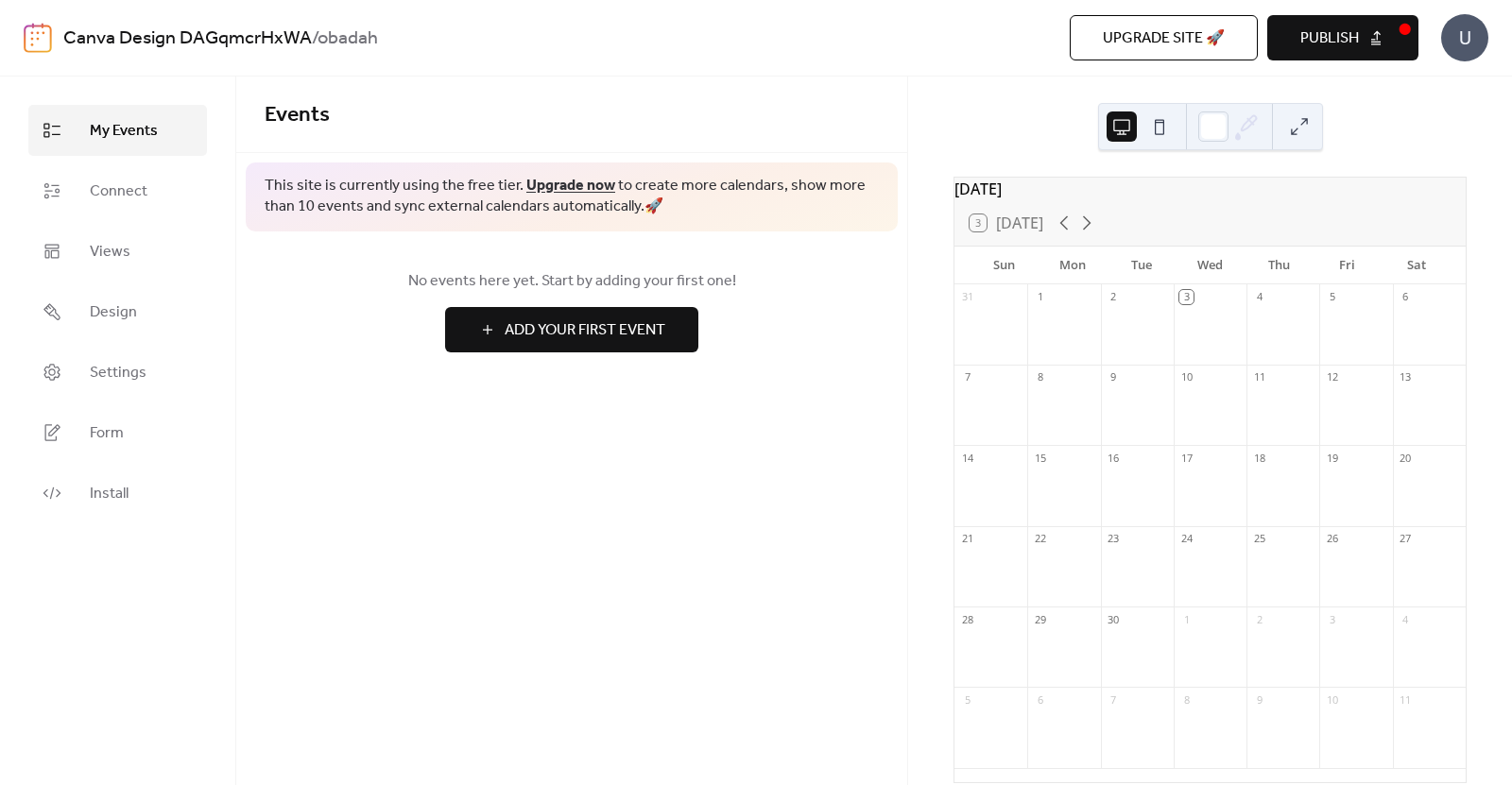
click at [1354, 38] on span "Publish" at bounding box center [1329, 38] width 59 height 23
